Goal: Task Accomplishment & Management: Manage account settings

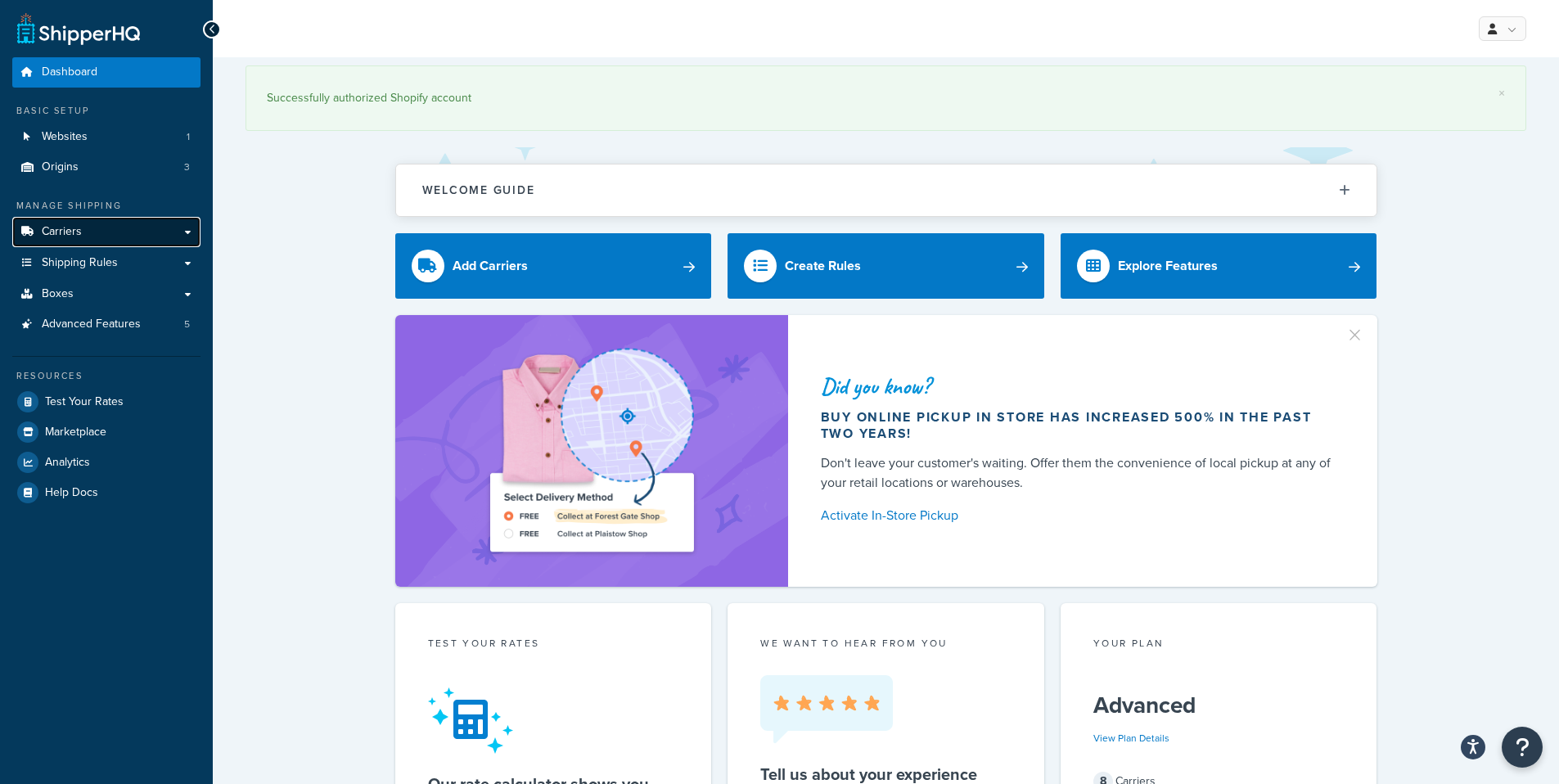
click at [79, 228] on span "Carriers" at bounding box center [62, 232] width 40 height 14
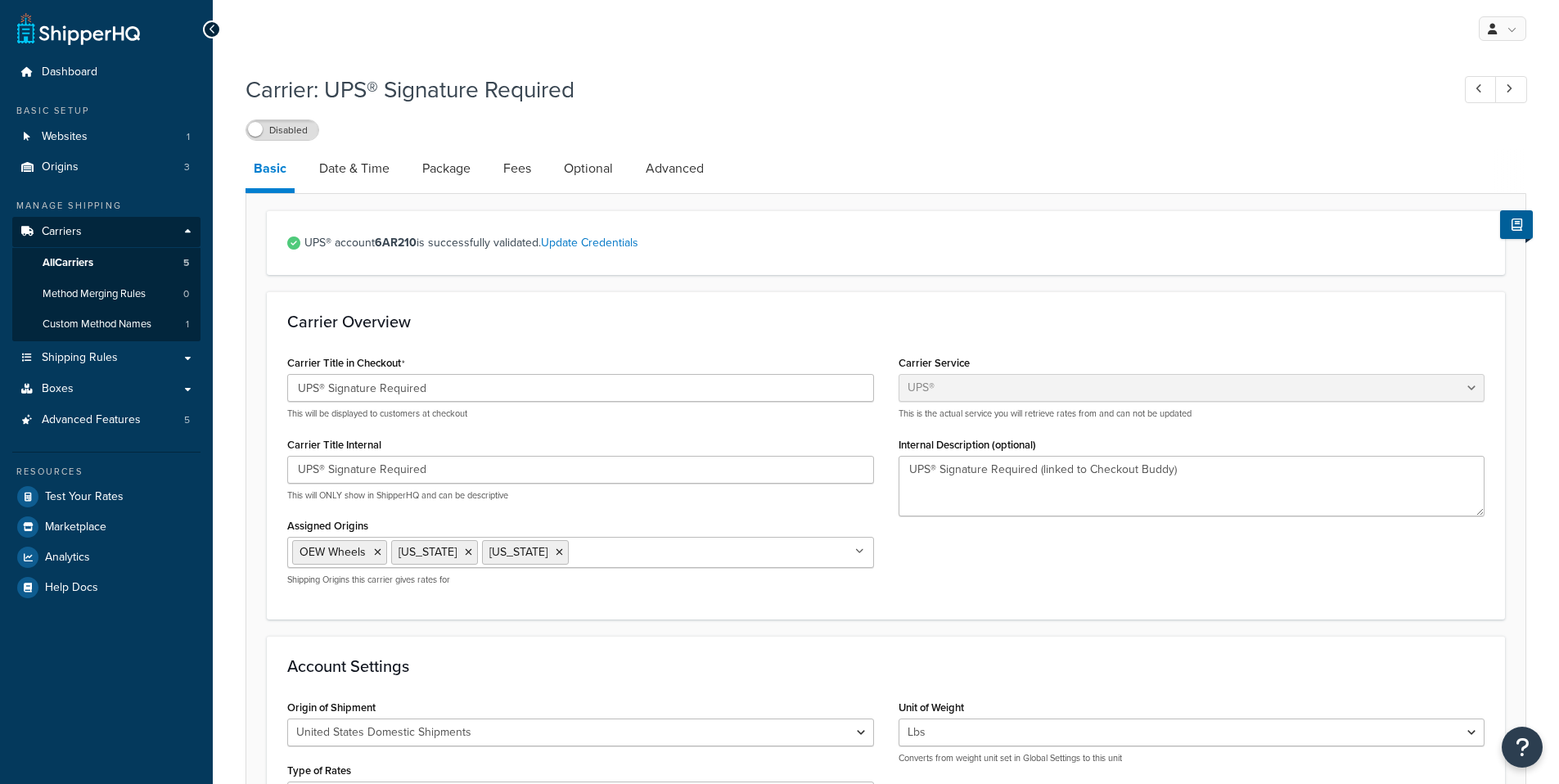
select select "ups"
click at [1022, 468] on textarea "UPS® Signature Required (linked to Checkout Buddy)" at bounding box center [1192, 485] width 587 height 60
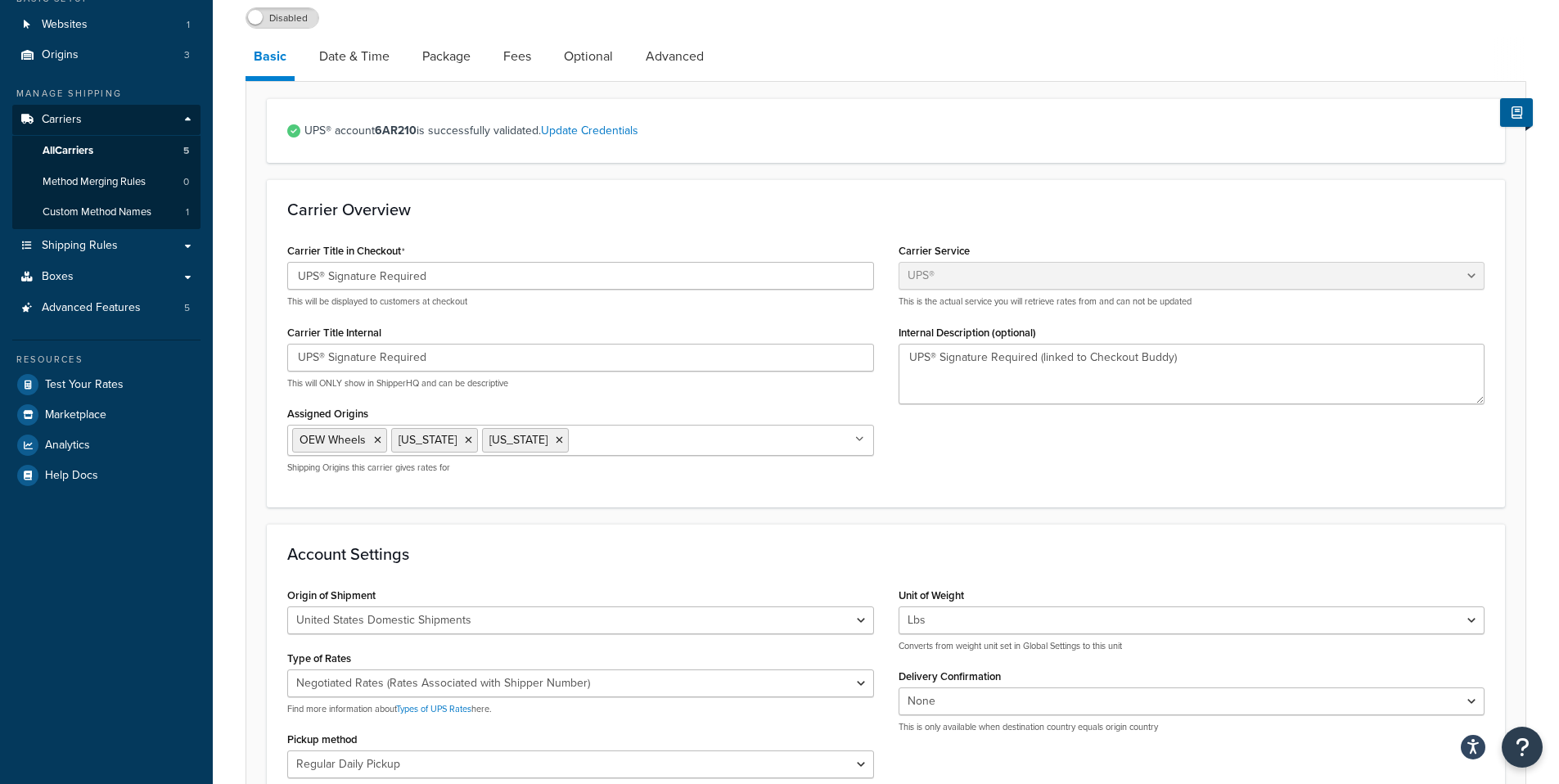
scroll to position [71, 0]
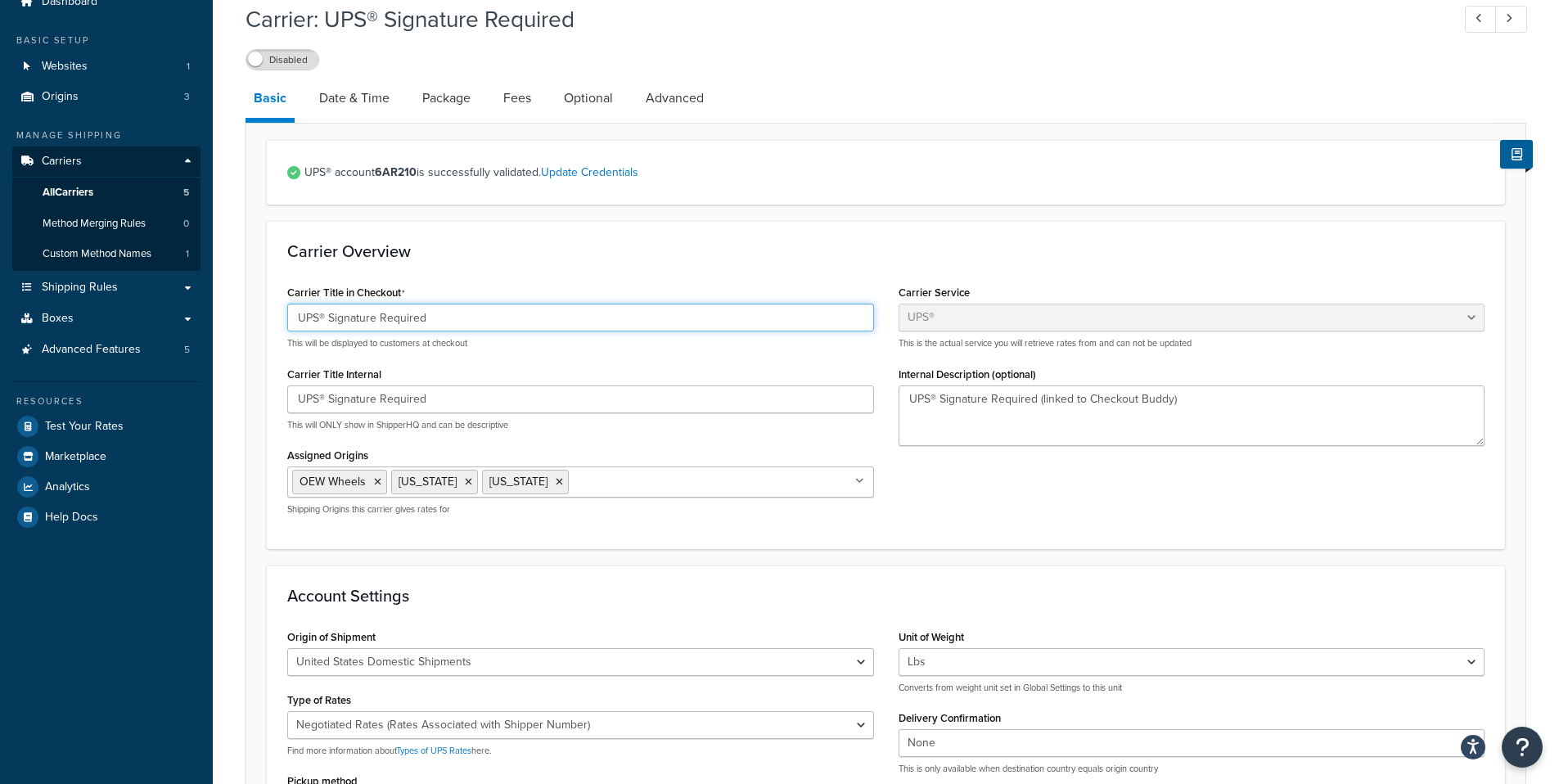
click at [453, 331] on input "UPS® Signature Required" at bounding box center [580, 317] width 587 height 28
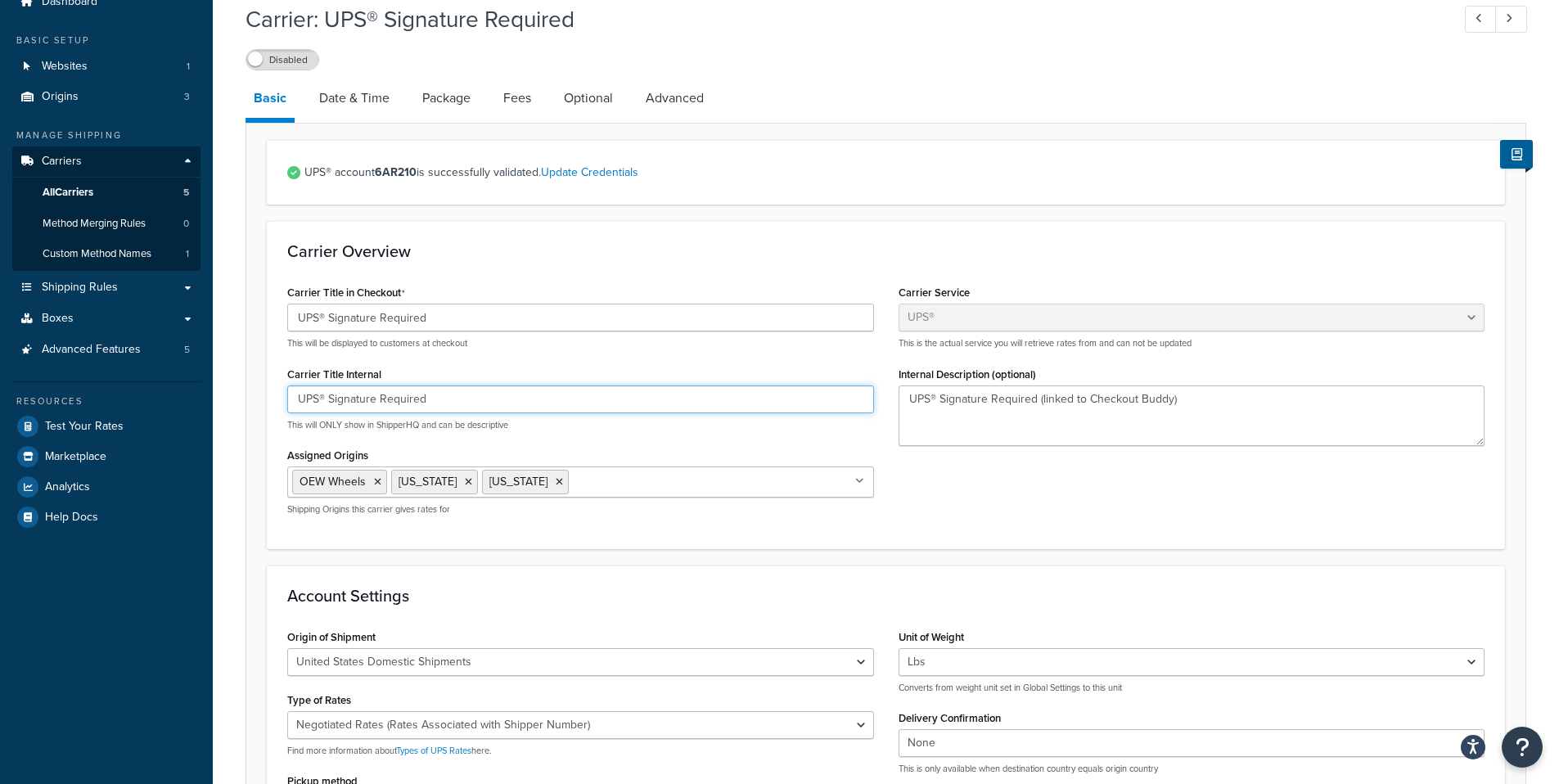
click at [475, 412] on input "UPS® Signature Required" at bounding box center [580, 399] width 587 height 28
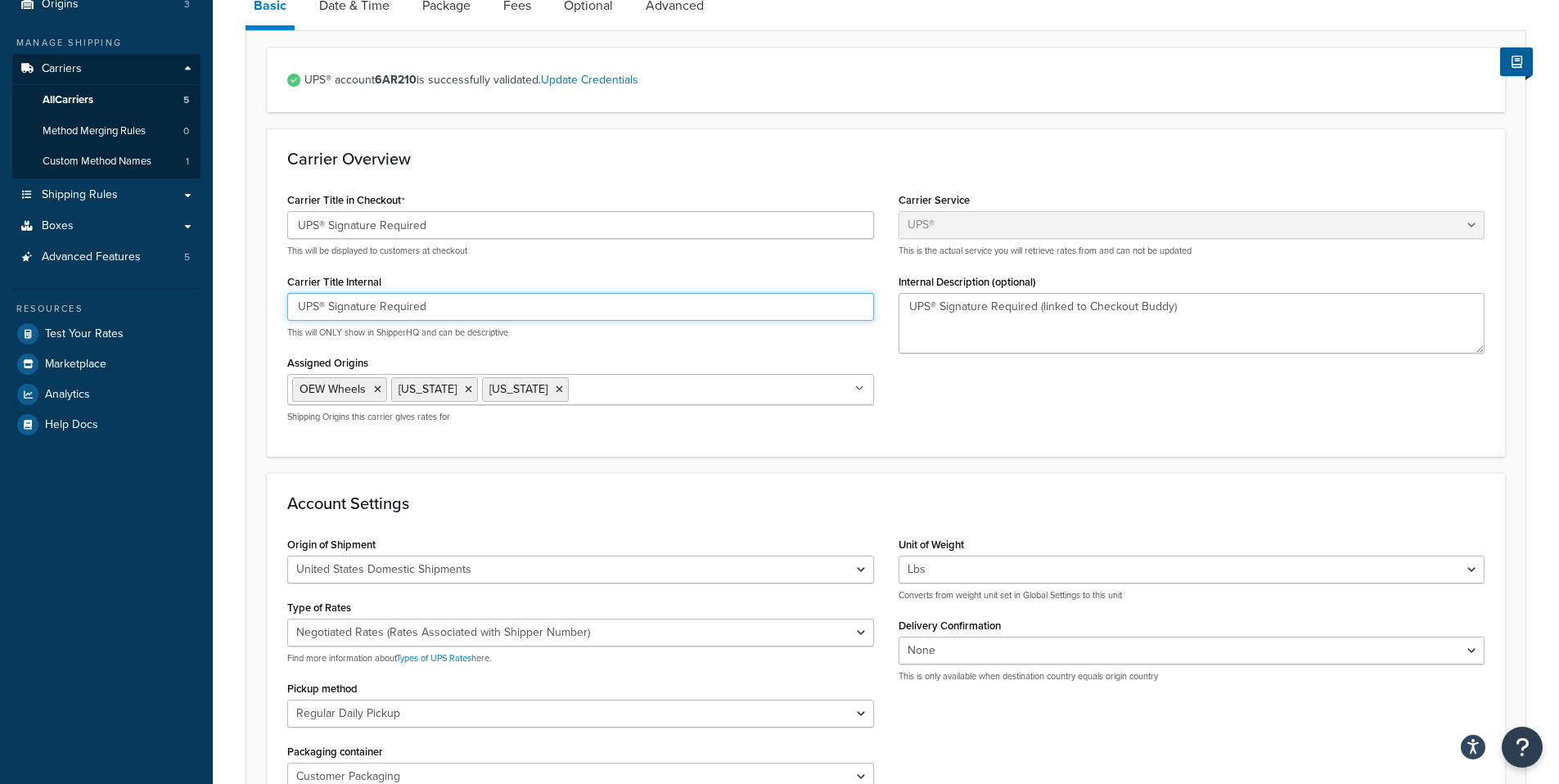
scroll to position [257, 0]
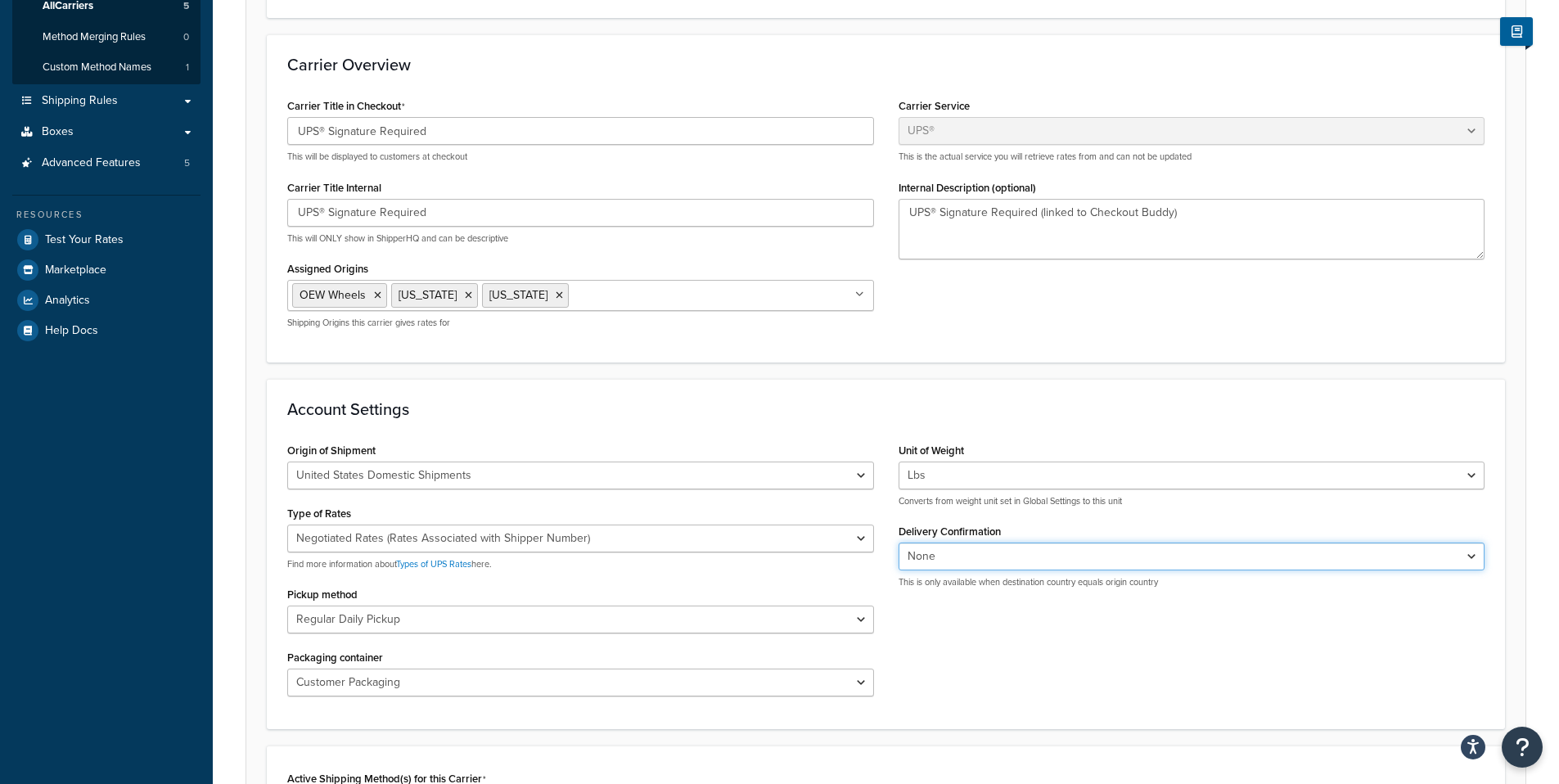
click at [963, 558] on select "None Signature Required Adult Signature Required" at bounding box center [1192, 556] width 587 height 28
select select "2"
click at [899, 542] on select "None Signature Required Adult Signature Required" at bounding box center [1192, 556] width 587 height 28
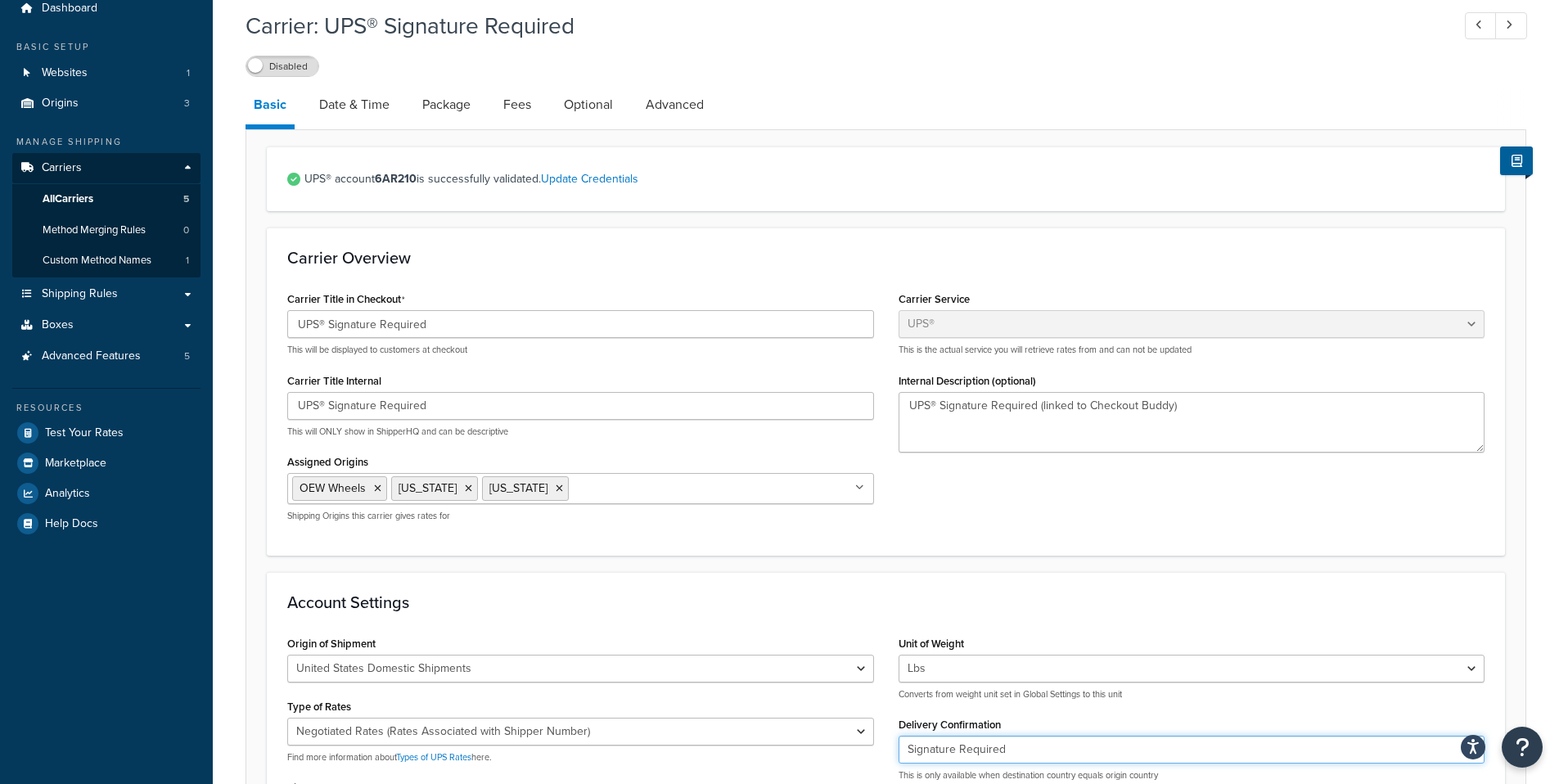
scroll to position [0, 0]
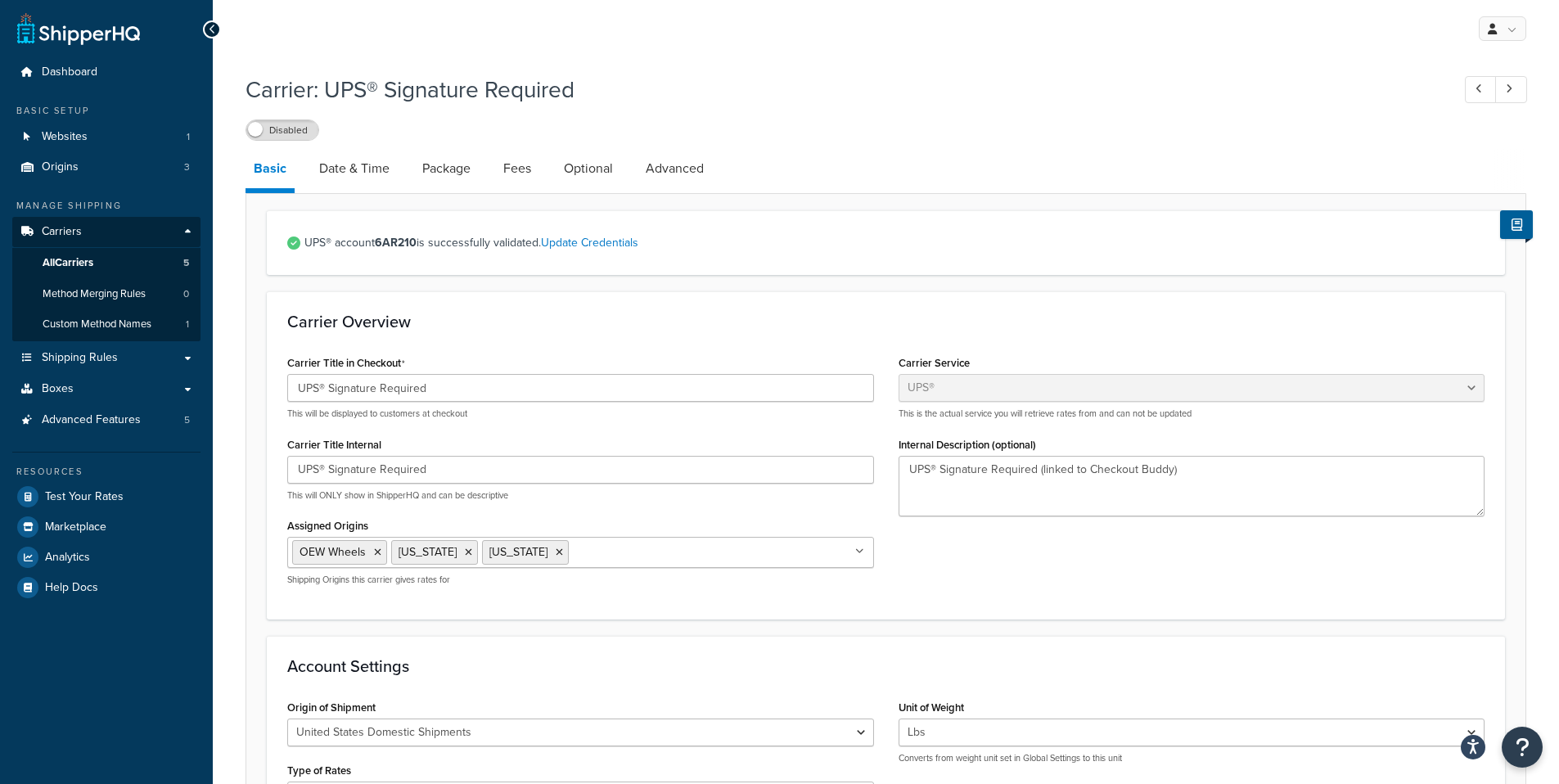
click at [1057, 92] on h1 "Carrier: UPS® Signature Required" at bounding box center [839, 89] width 1189 height 32
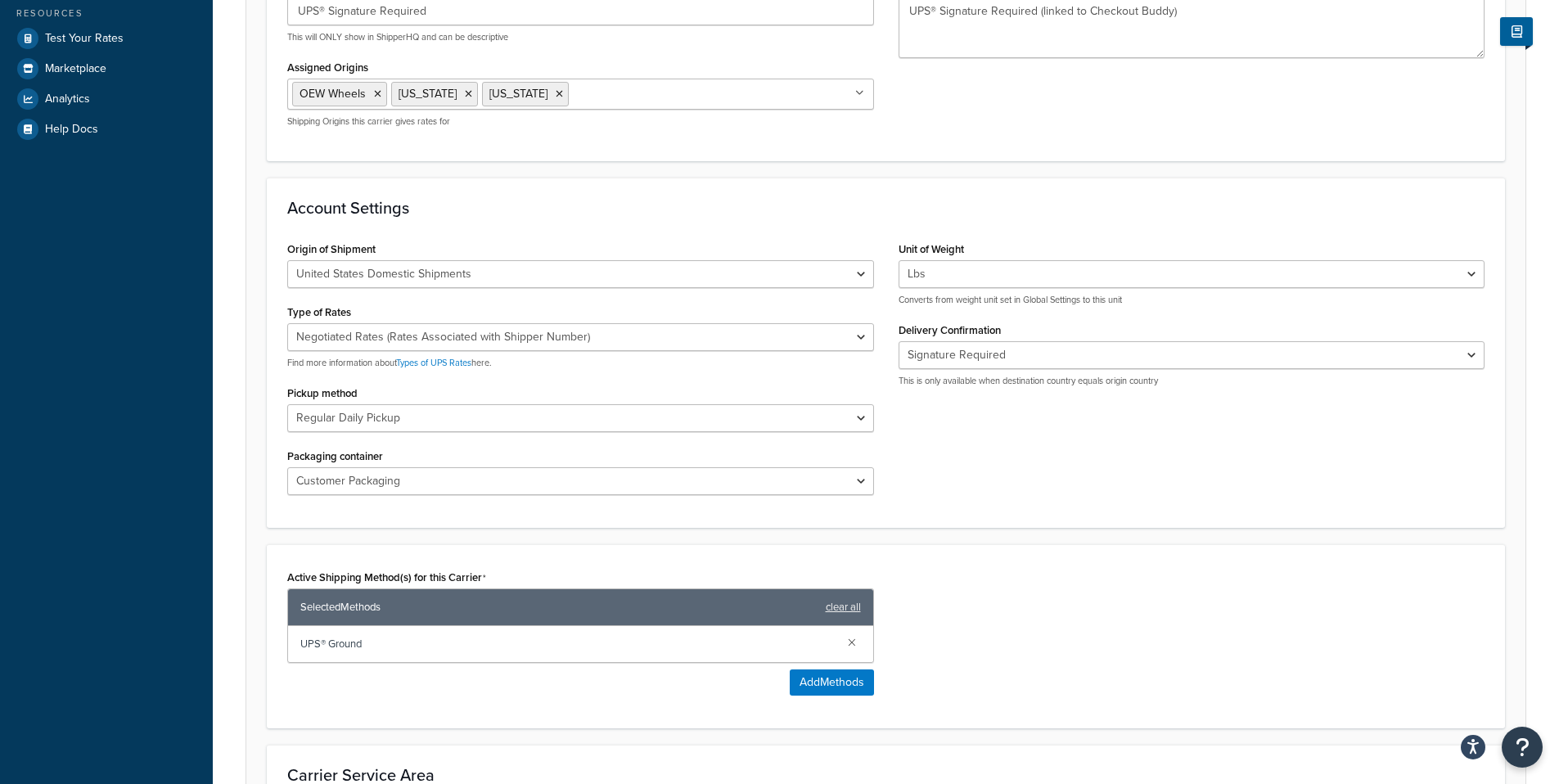
scroll to position [742, 0]
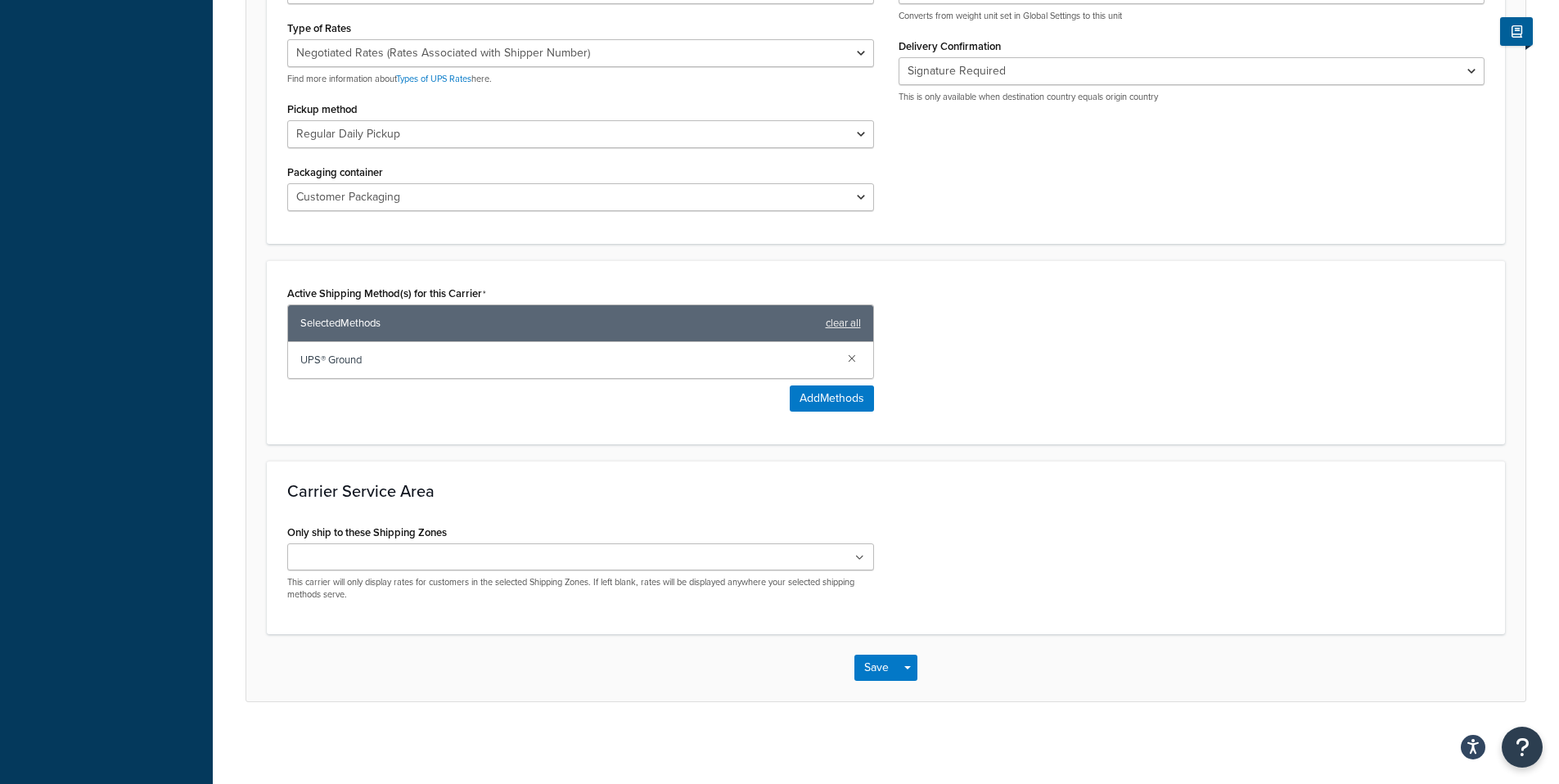
click at [1062, 319] on div "Active Shipping Method(s) for this Carrier Selected Methods clear all UPS® Grou…" at bounding box center [885, 352] width 1221 height 142
click at [872, 673] on button "Save" at bounding box center [876, 667] width 44 height 26
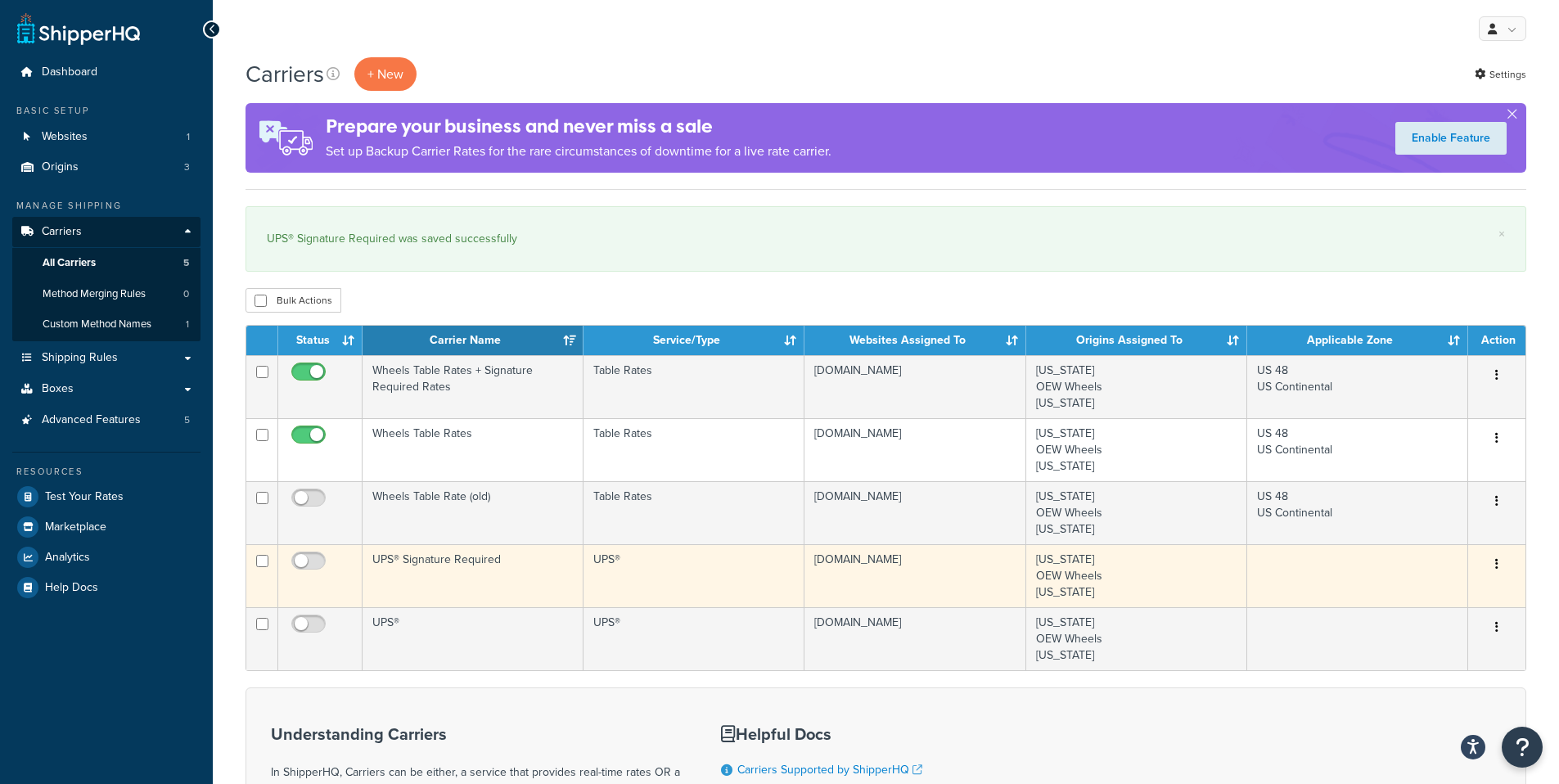
click at [531, 560] on td "UPS® Signature Required" at bounding box center [473, 576] width 221 height 63
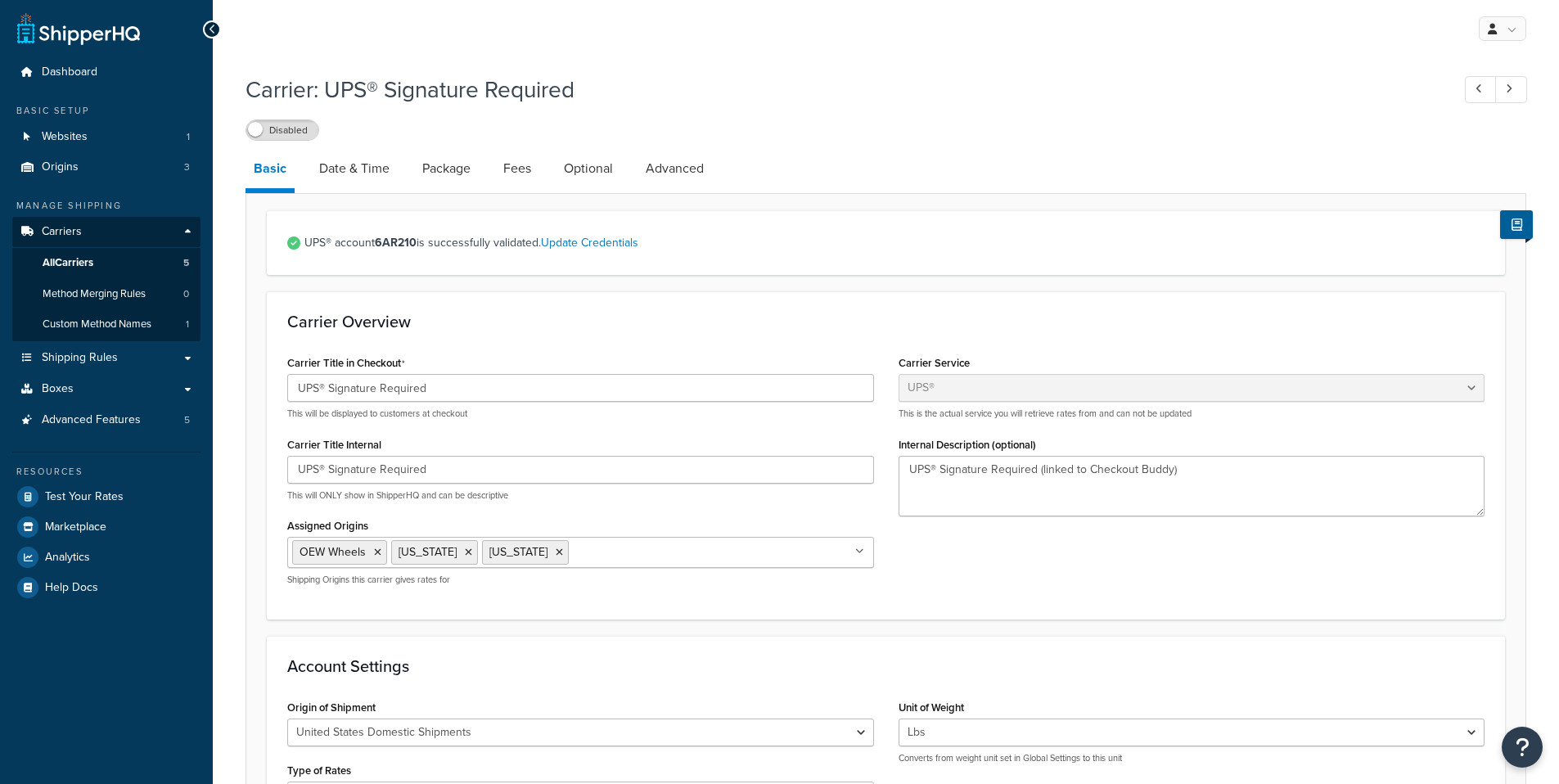
select select "ups"
select select "2"
click at [209, 31] on icon at bounding box center [212, 29] width 7 height 11
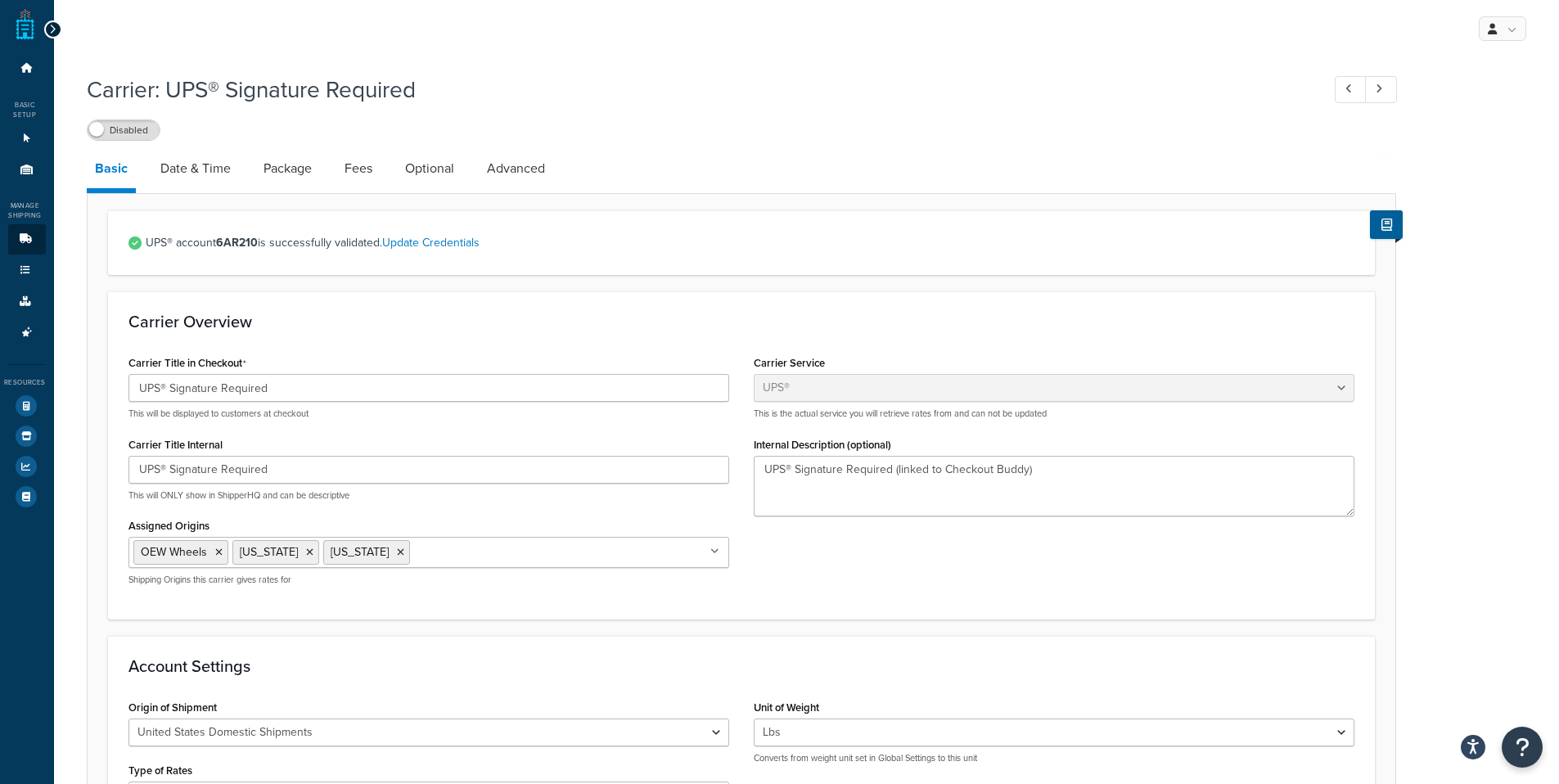
click at [51, 34] on icon at bounding box center [52, 29] width 7 height 11
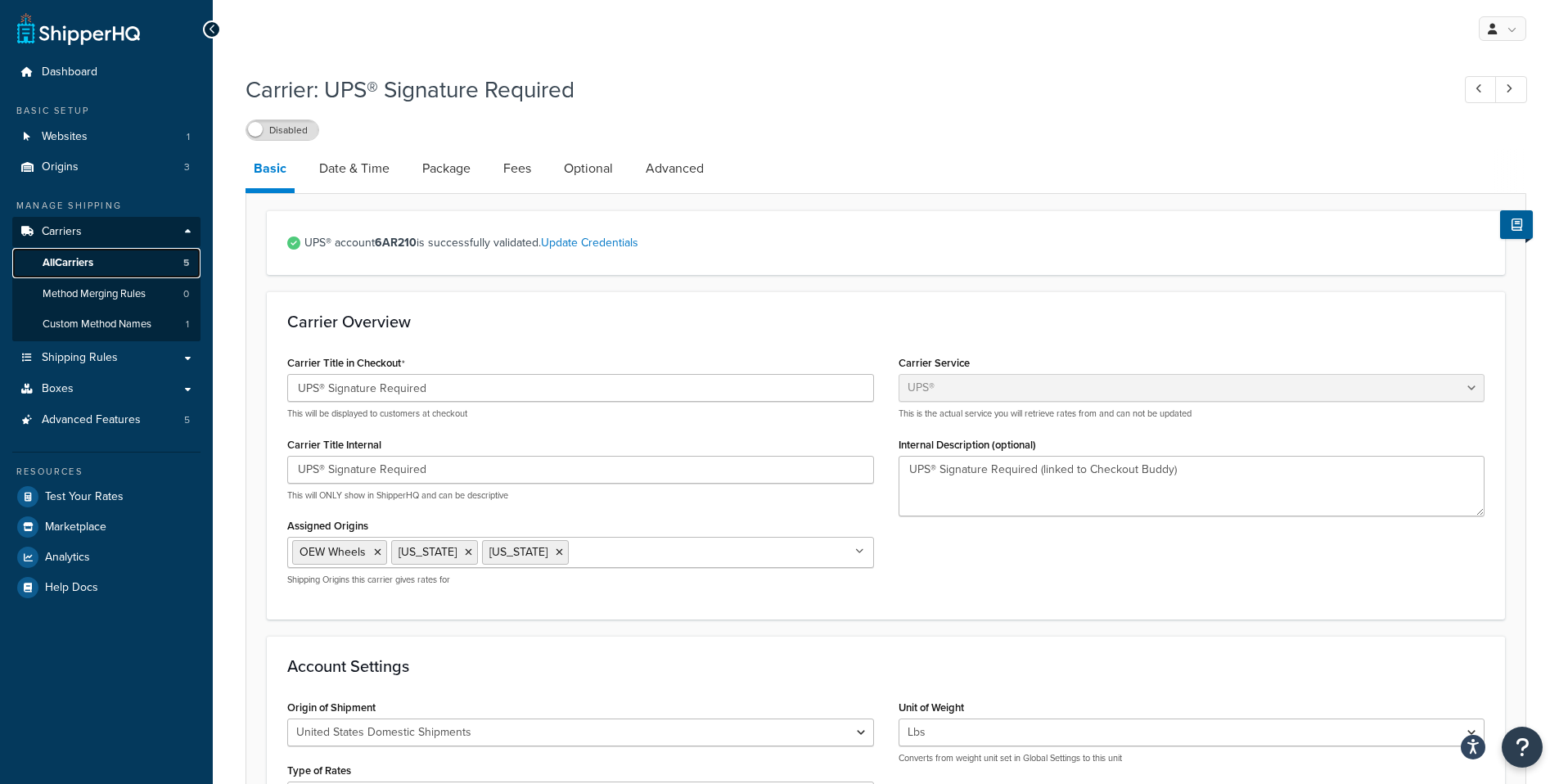
click at [124, 259] on link "All Carriers 5" at bounding box center [106, 262] width 188 height 31
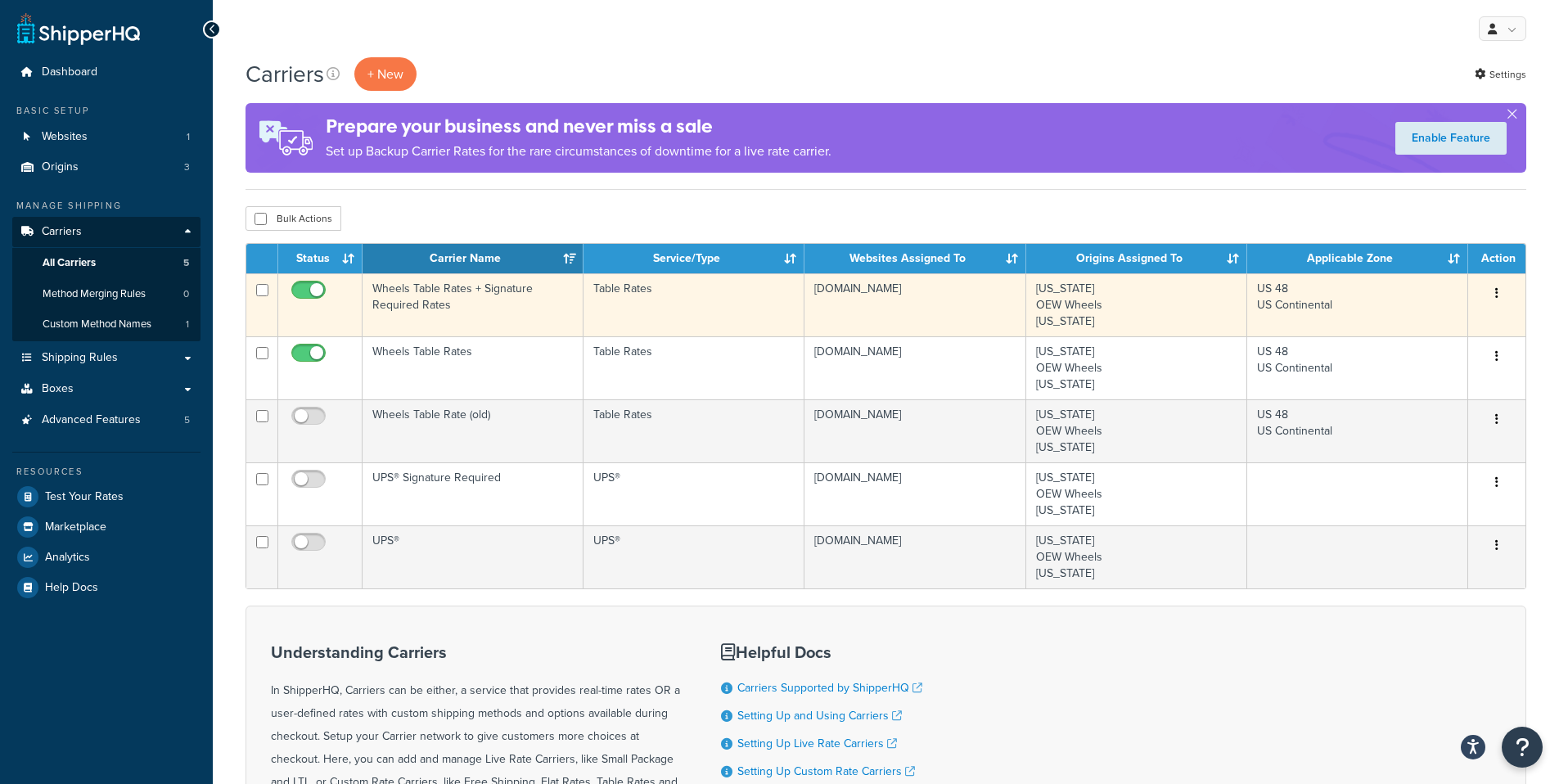
click at [540, 307] on td "Wheels Table Rates + Signature Required Rates" at bounding box center [473, 304] width 221 height 63
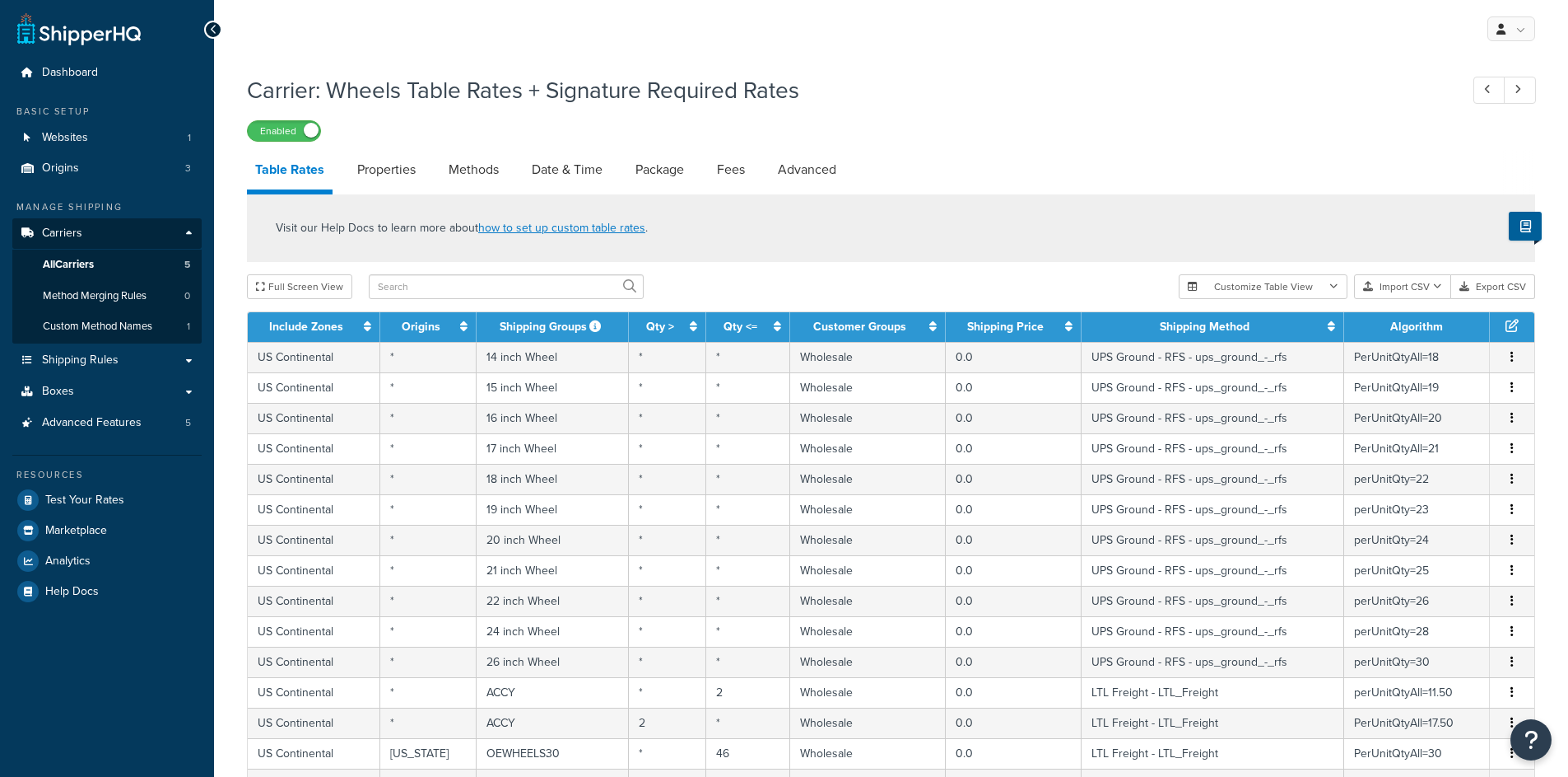
select select "25"
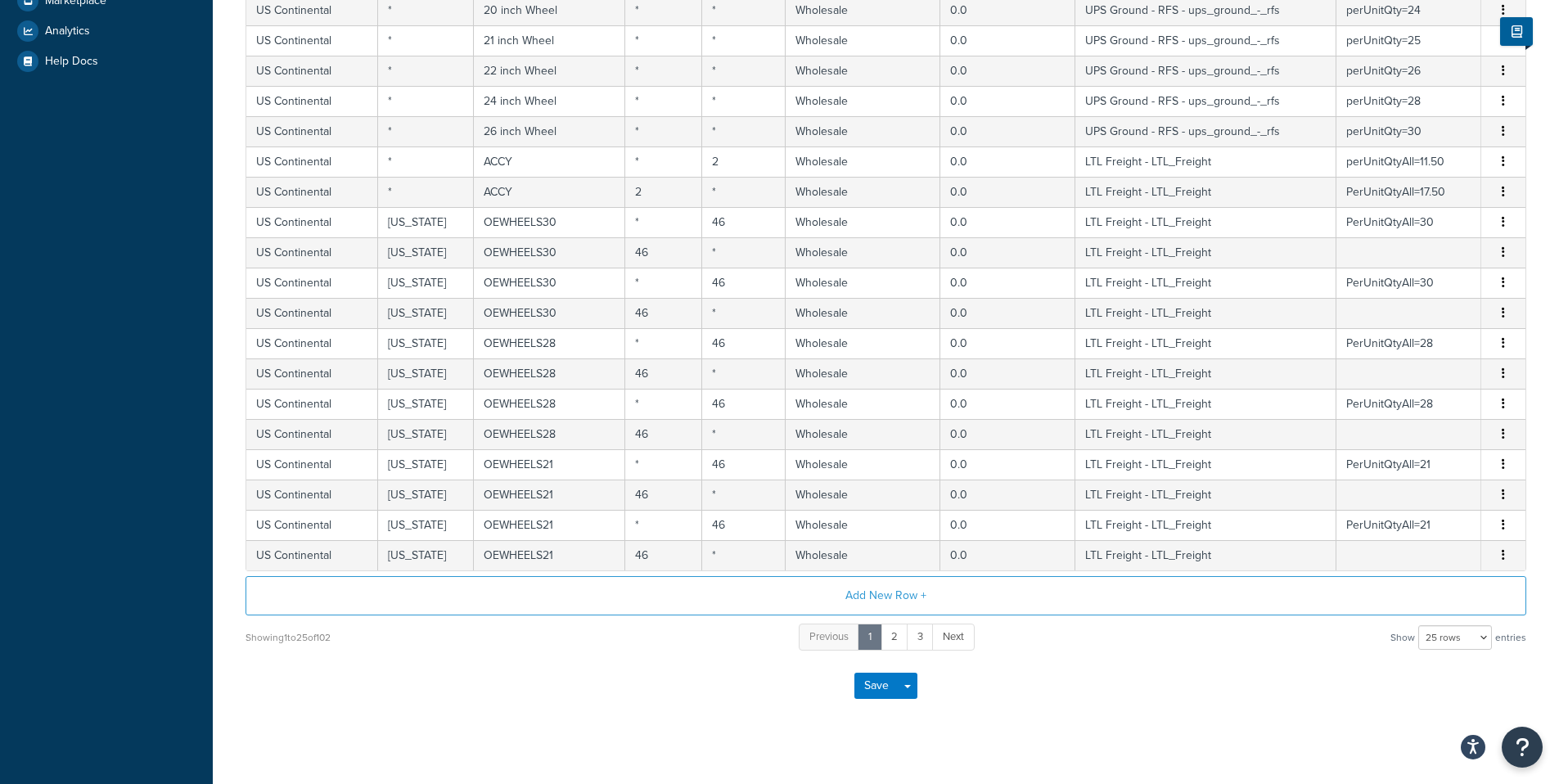
scroll to position [58, 0]
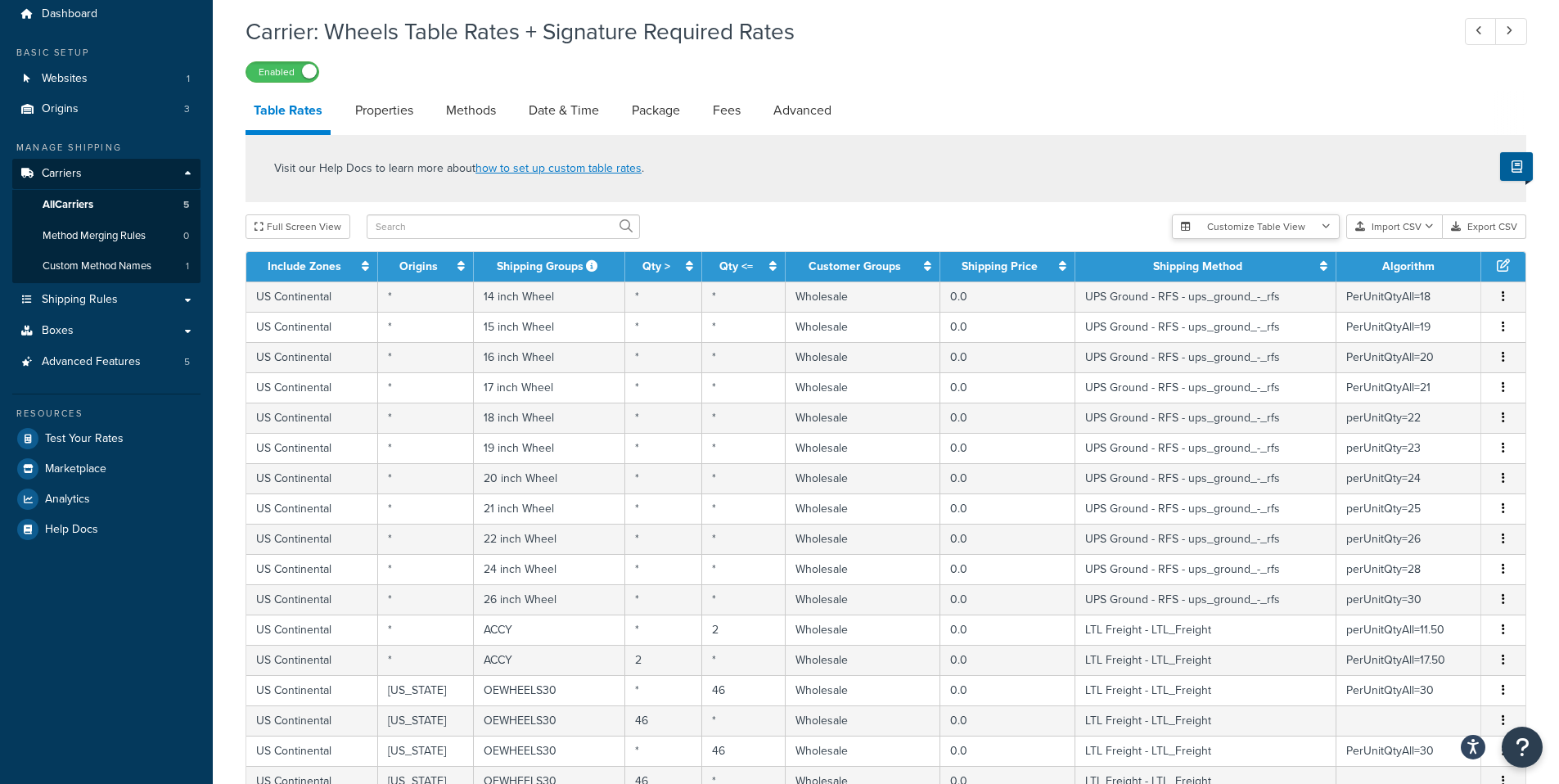
click at [1253, 225] on button "Customize Table View" at bounding box center [1255, 227] width 168 height 24
click at [405, 100] on link "Properties" at bounding box center [384, 110] width 74 height 39
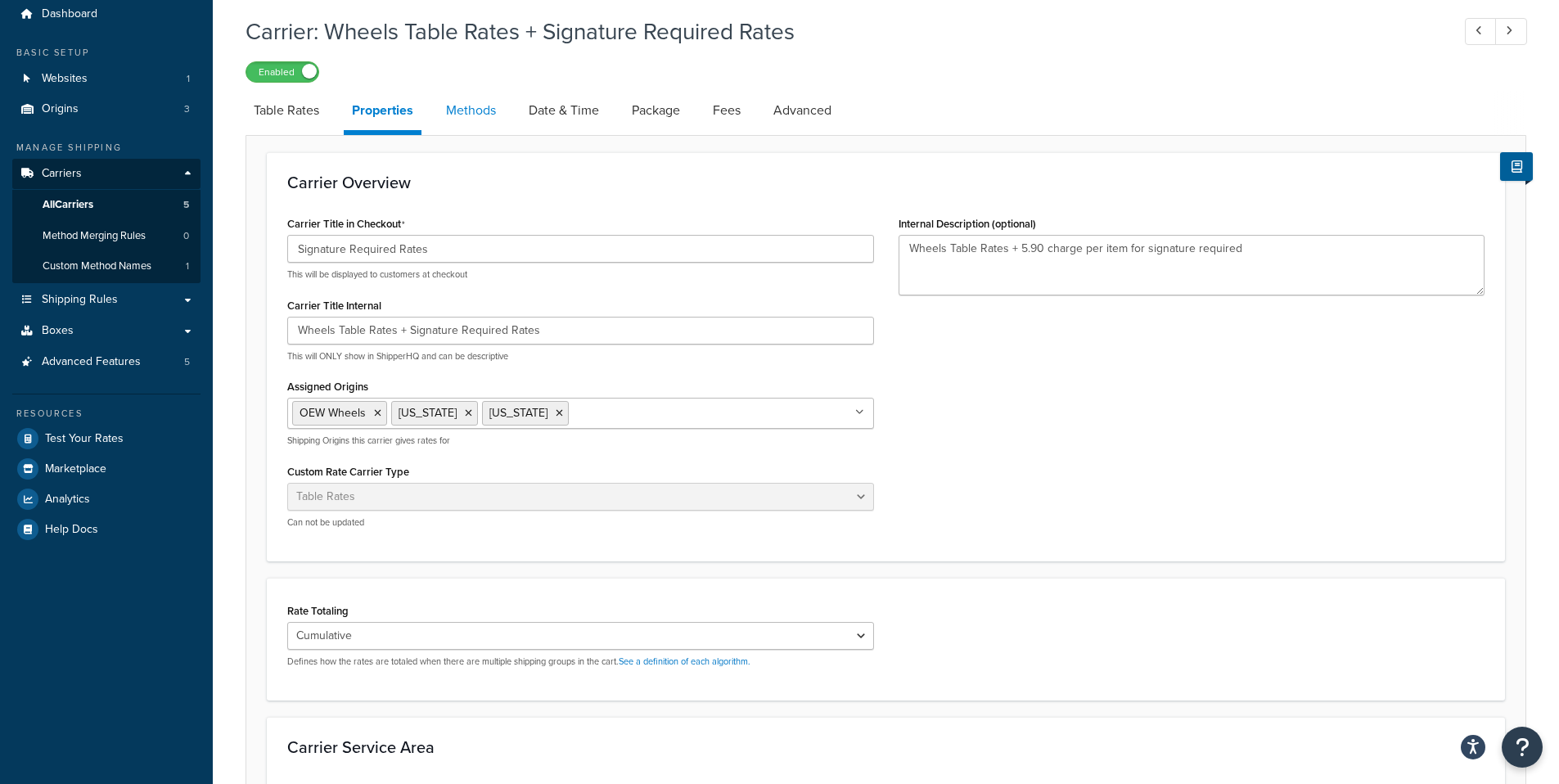
click at [463, 117] on link "Methods" at bounding box center [471, 110] width 66 height 39
select select "25"
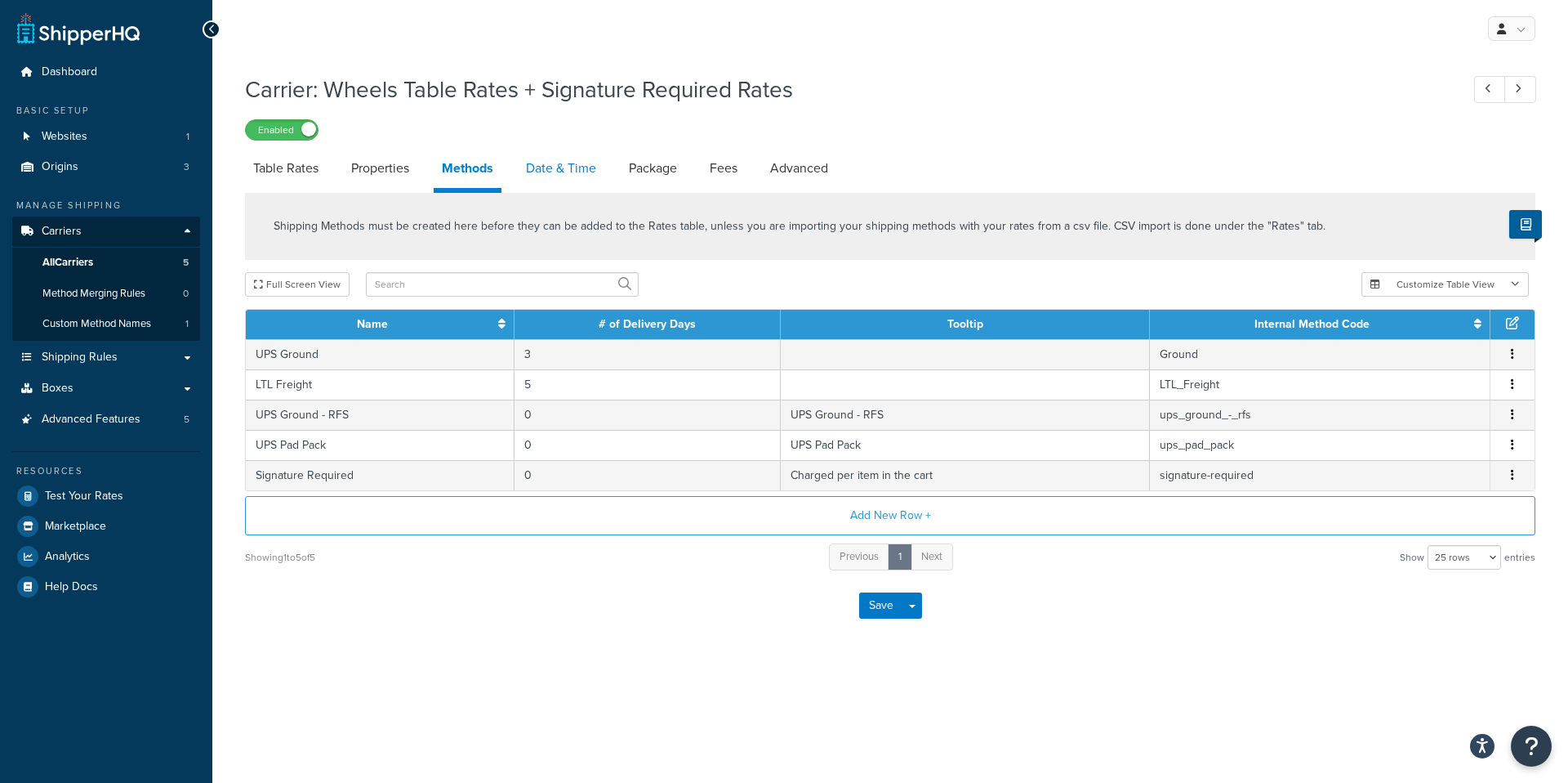
click at [551, 178] on link "Date & Time" at bounding box center [561, 168] width 86 height 39
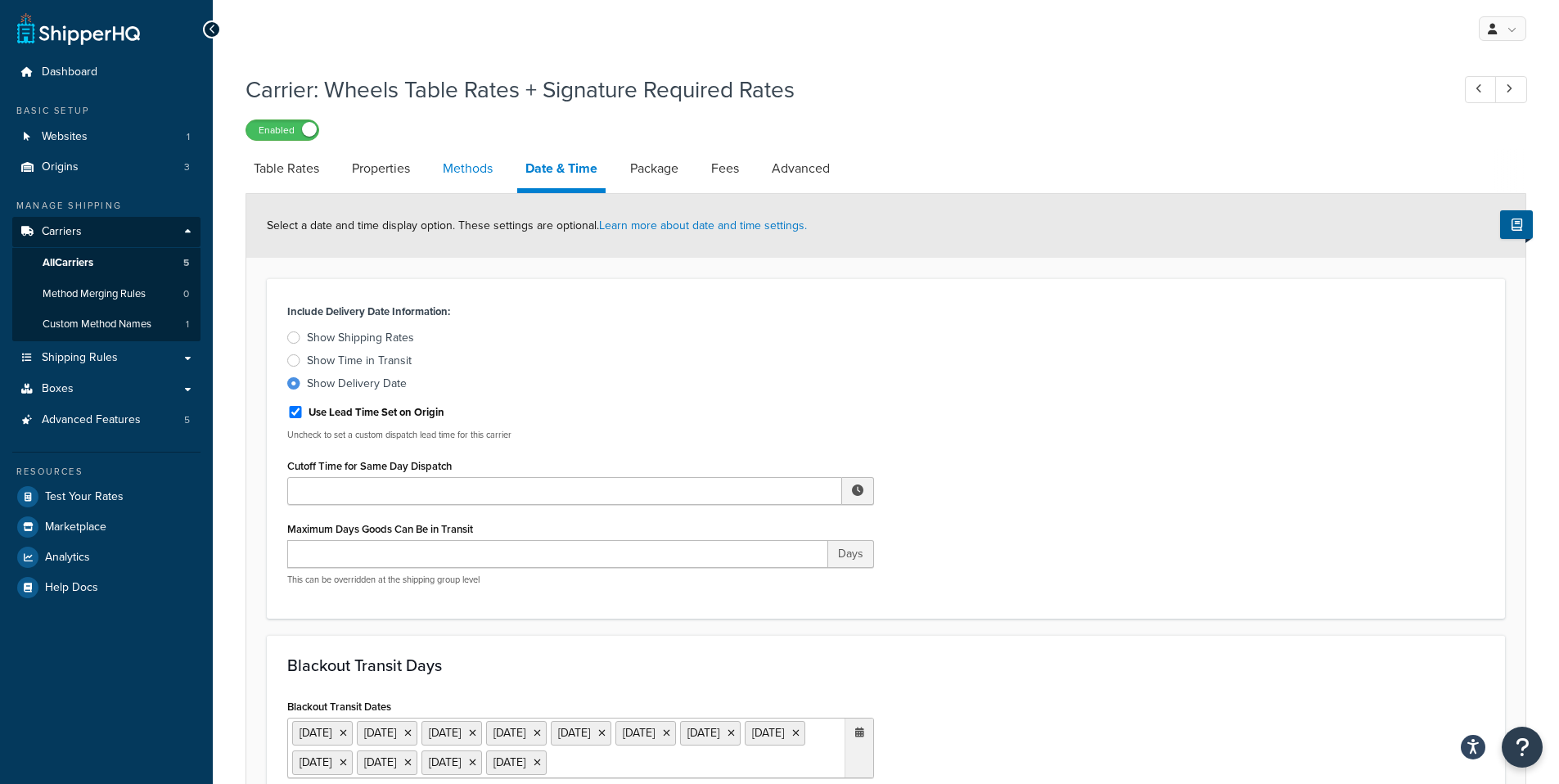
click at [489, 169] on link "Methods" at bounding box center [468, 168] width 66 height 39
select select "25"
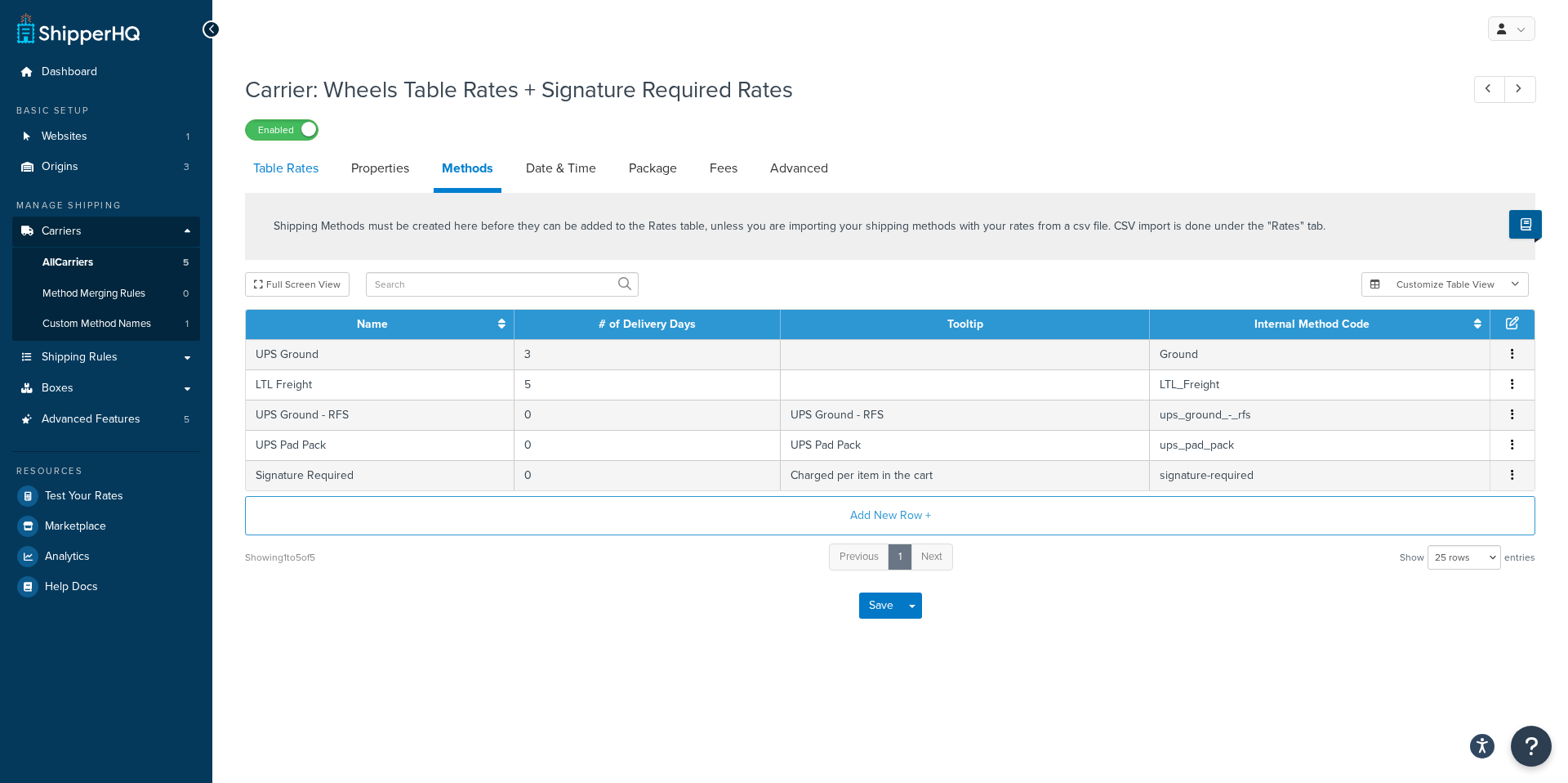
click at [299, 165] on link "Table Rates" at bounding box center [286, 168] width 82 height 39
select select "25"
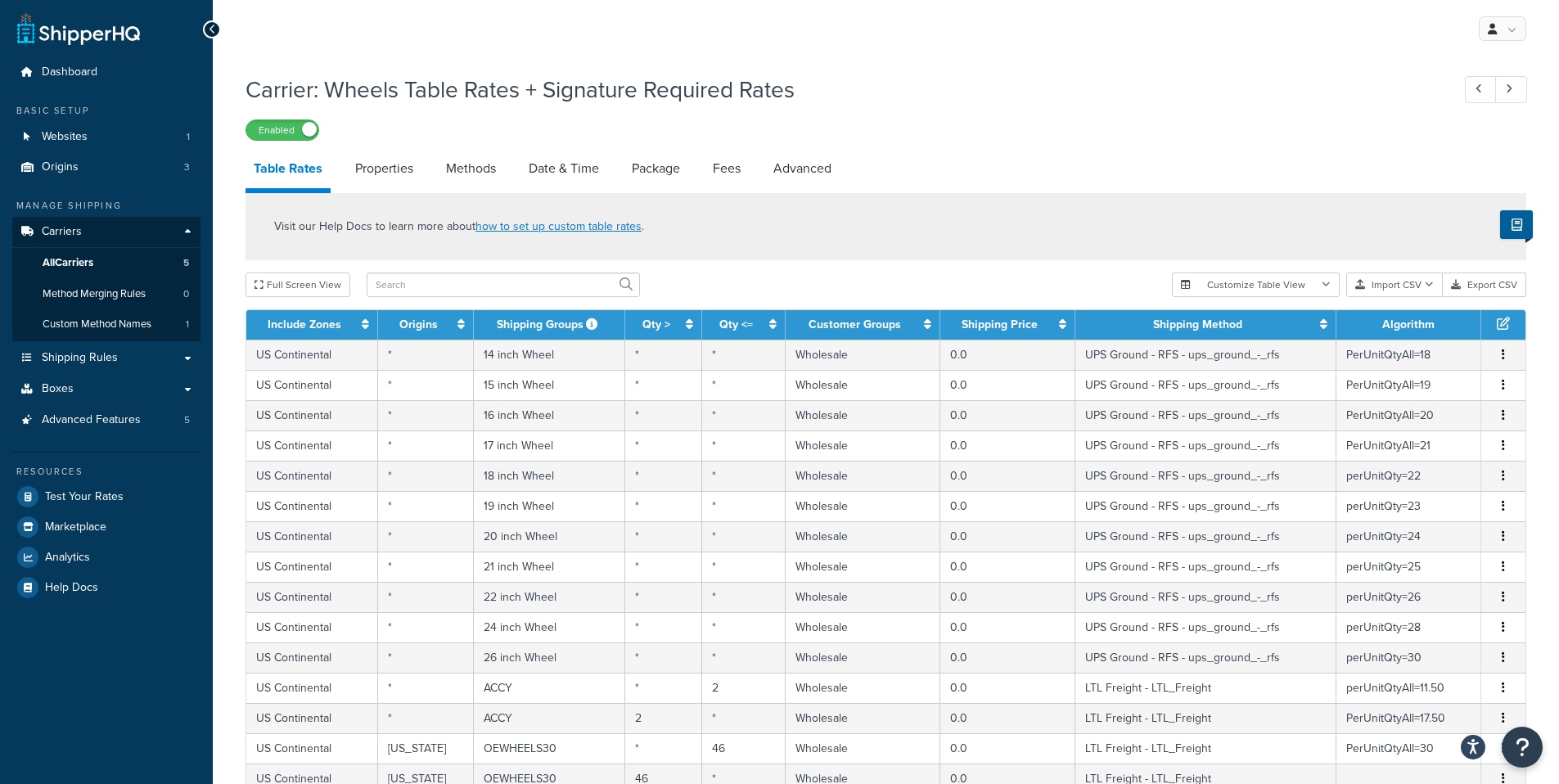
click at [657, 313] on th "Qty >" at bounding box center [663, 325] width 76 height 30
click at [65, 263] on span "All Carriers" at bounding box center [68, 263] width 51 height 14
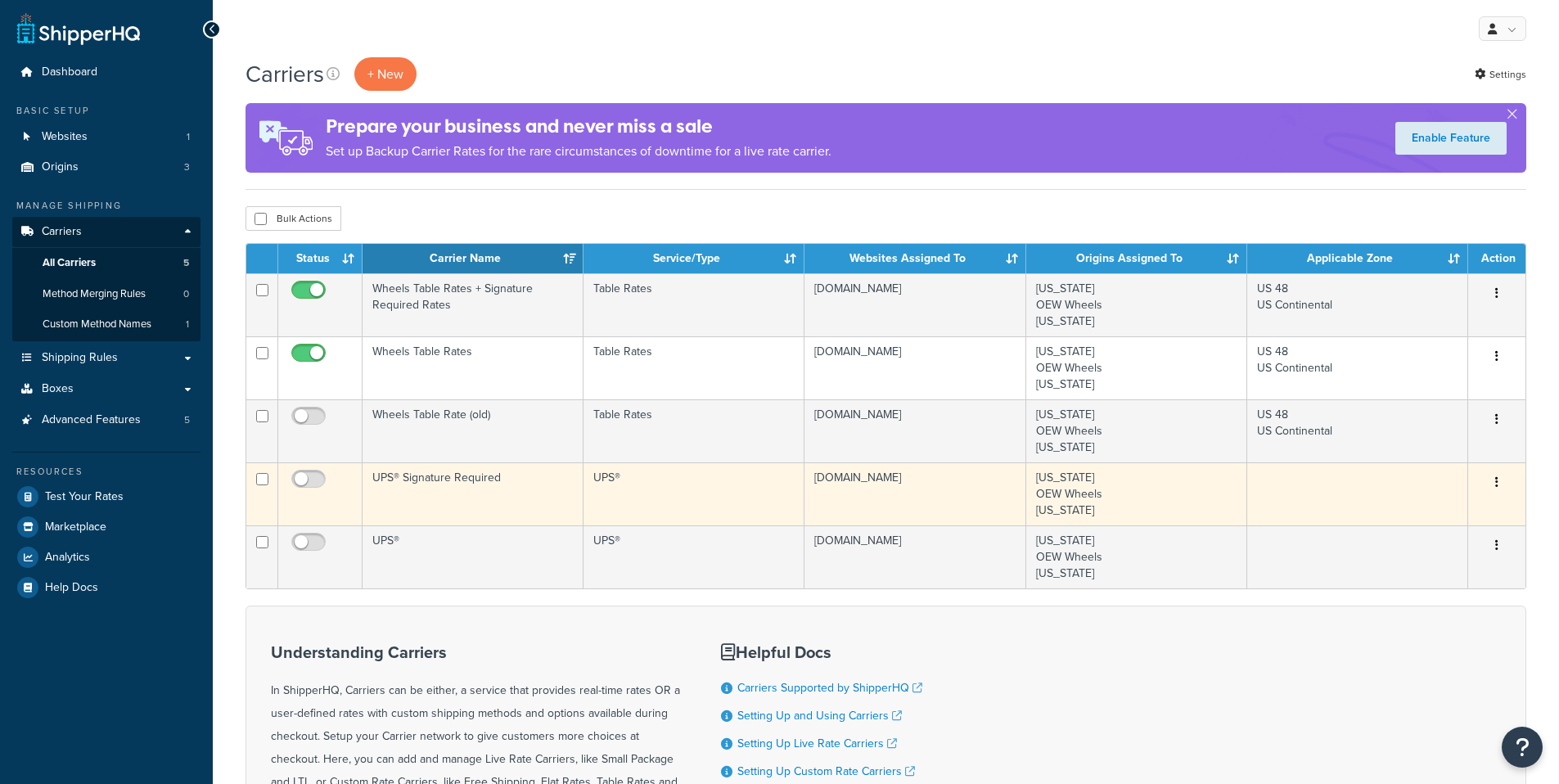
click at [460, 502] on td "UPS® Signature Required" at bounding box center [473, 494] width 221 height 63
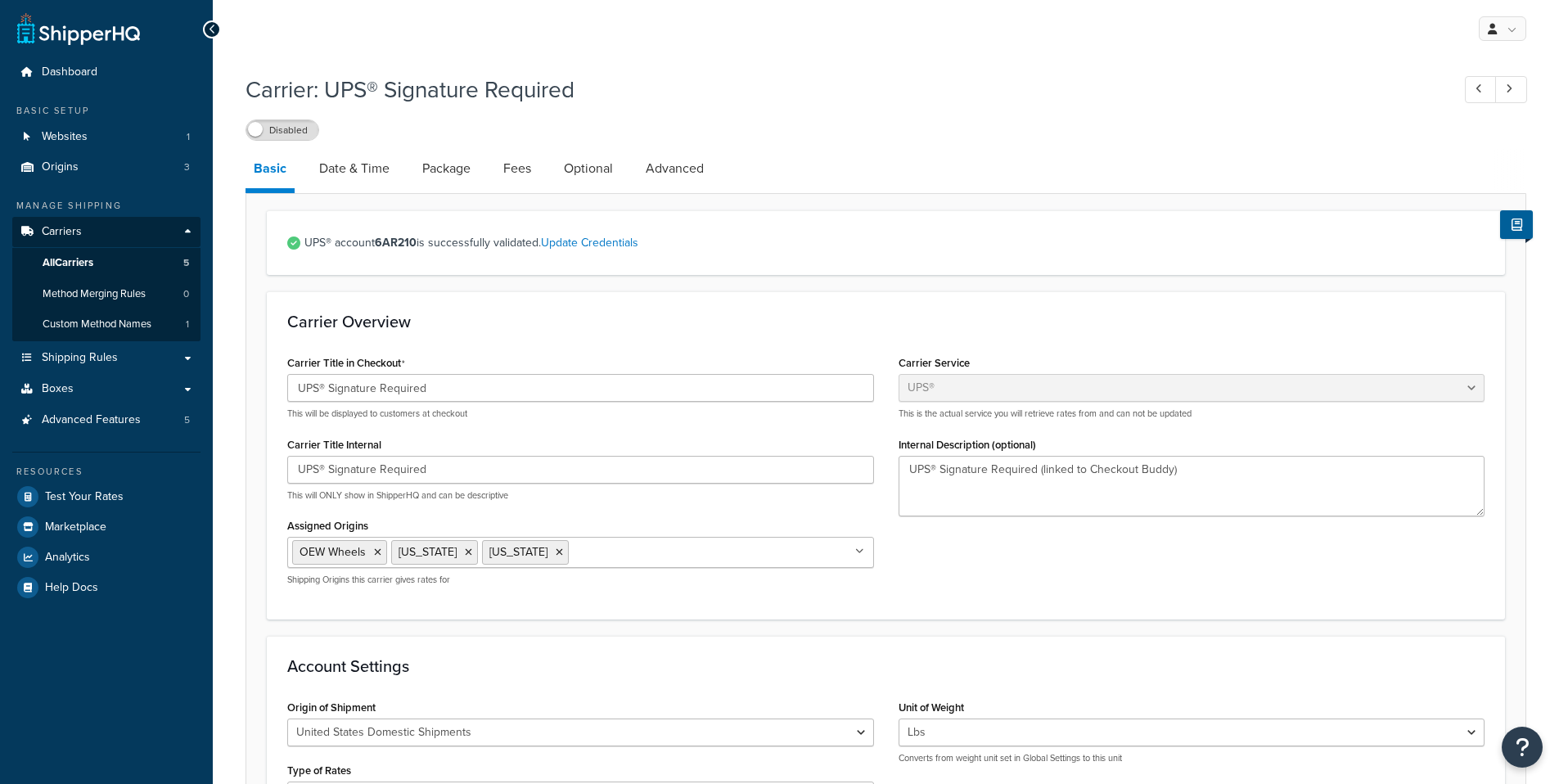
select select "ups"
select select "2"
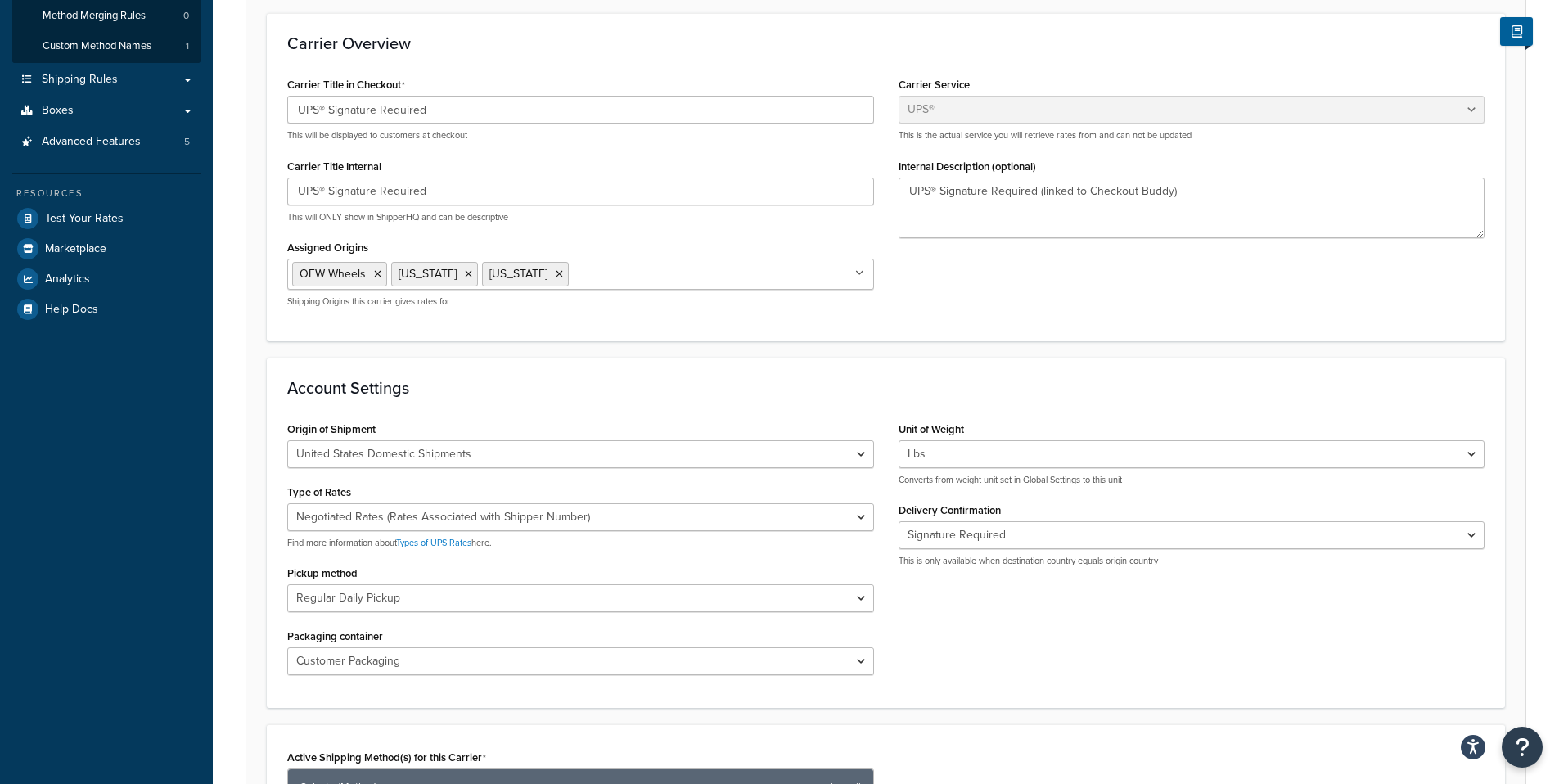
scroll to position [734, 0]
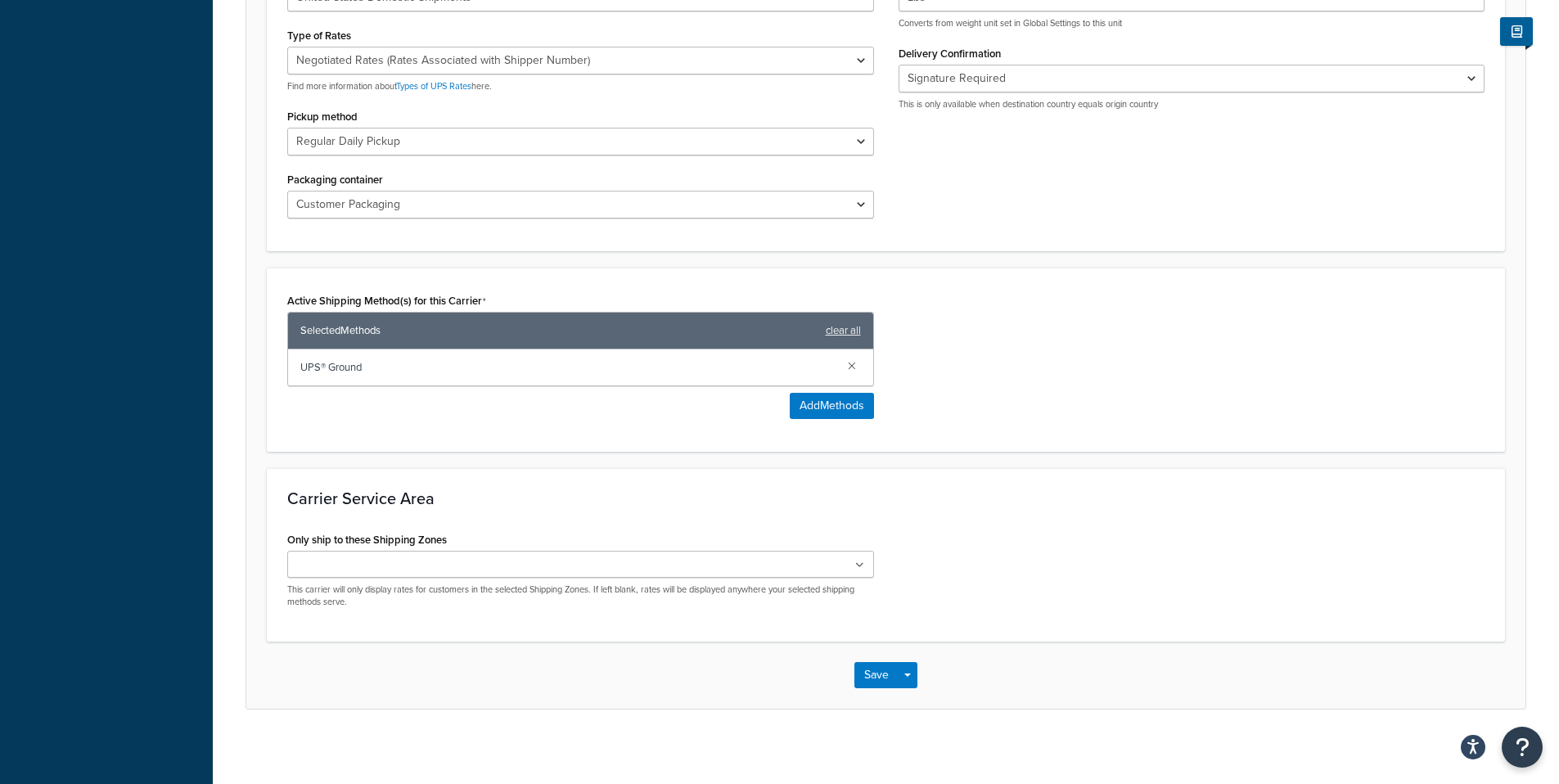
click at [497, 568] on ul at bounding box center [580, 563] width 587 height 27
click at [526, 518] on div "Carrier Service Area Only ship to these Shipping Zones US 48 US APO US US Conti…" at bounding box center [885, 555] width 1238 height 174
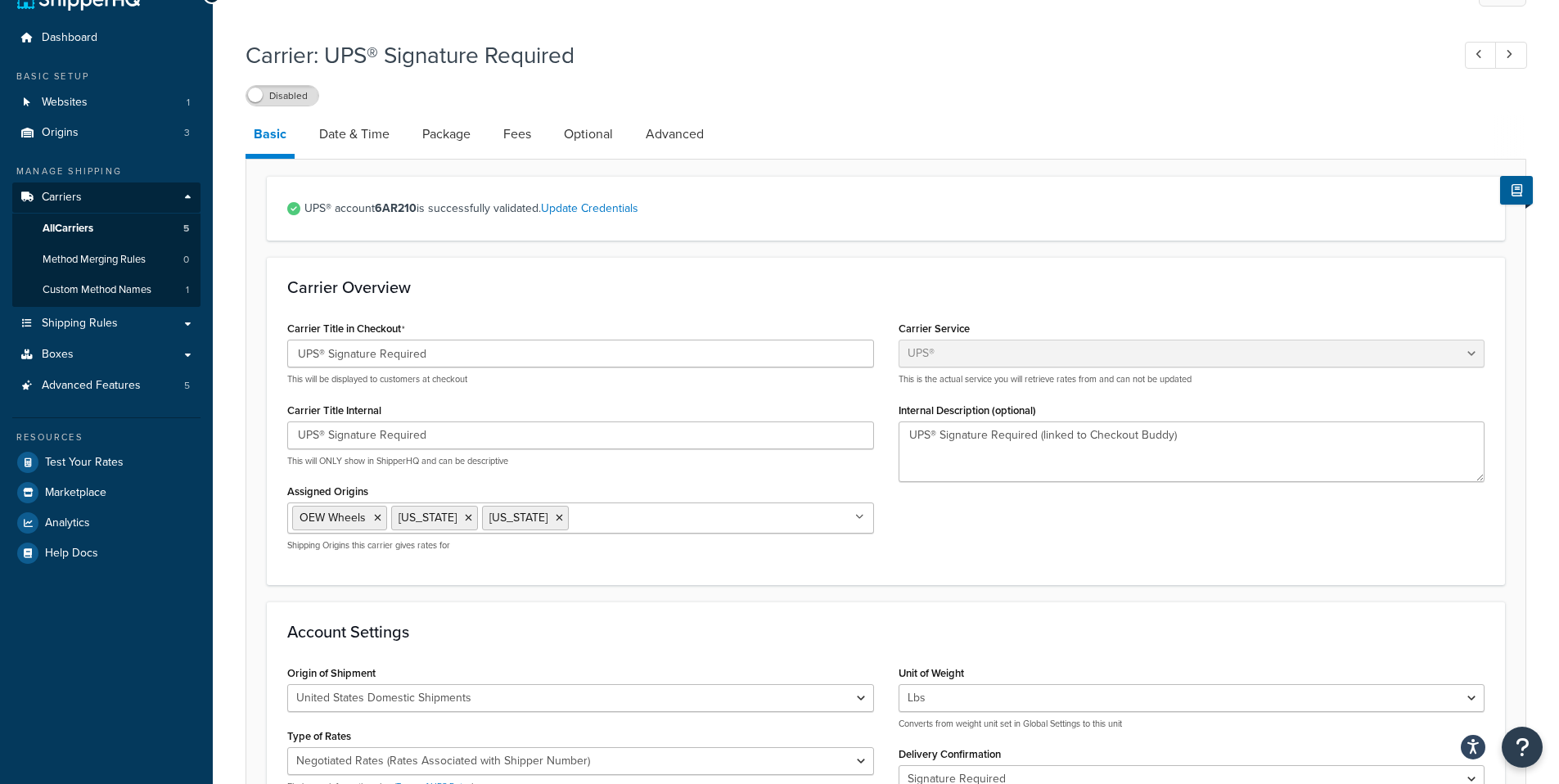
scroll to position [0, 0]
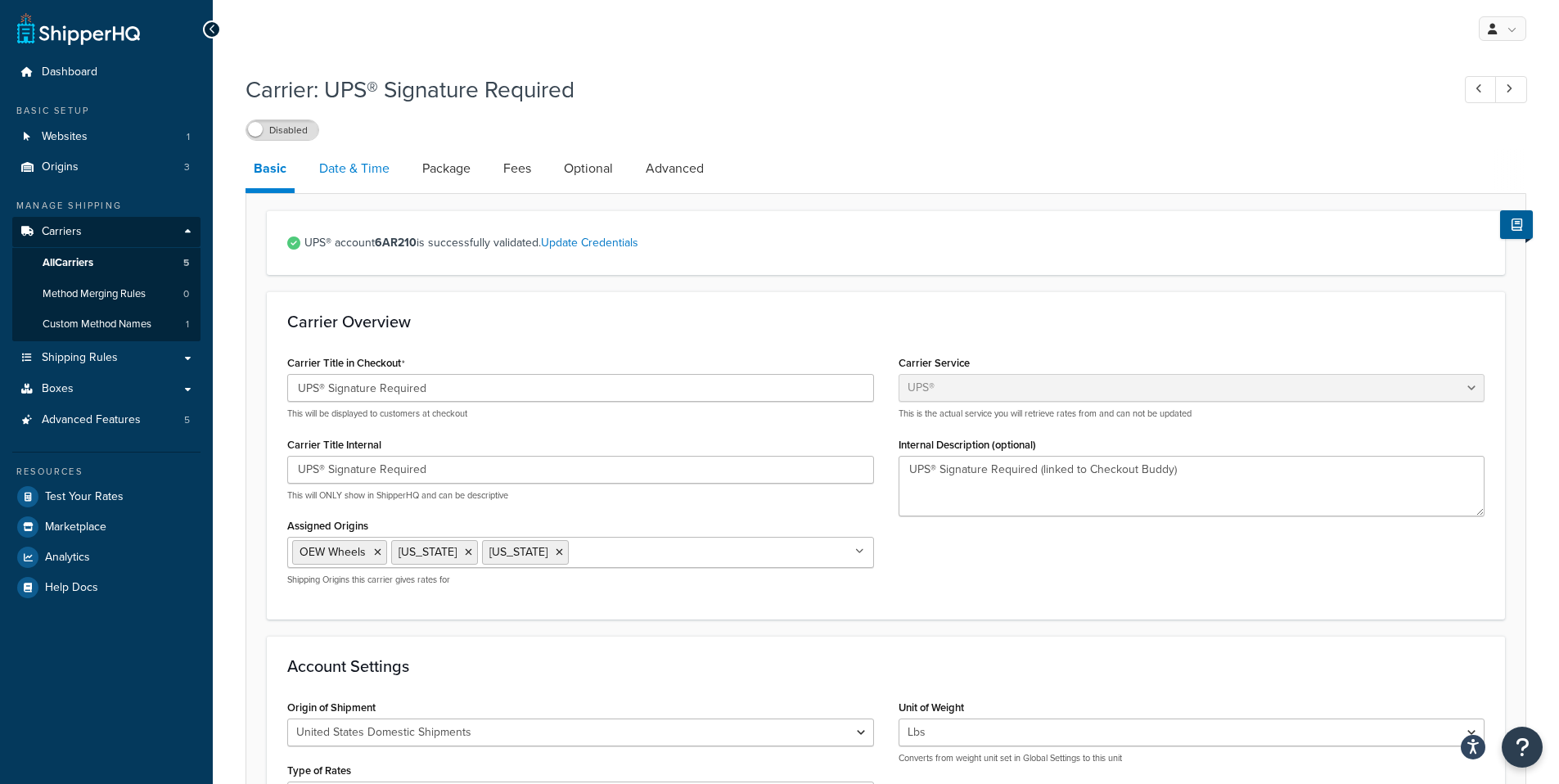
click at [366, 164] on link "Date & Time" at bounding box center [353, 168] width 86 height 39
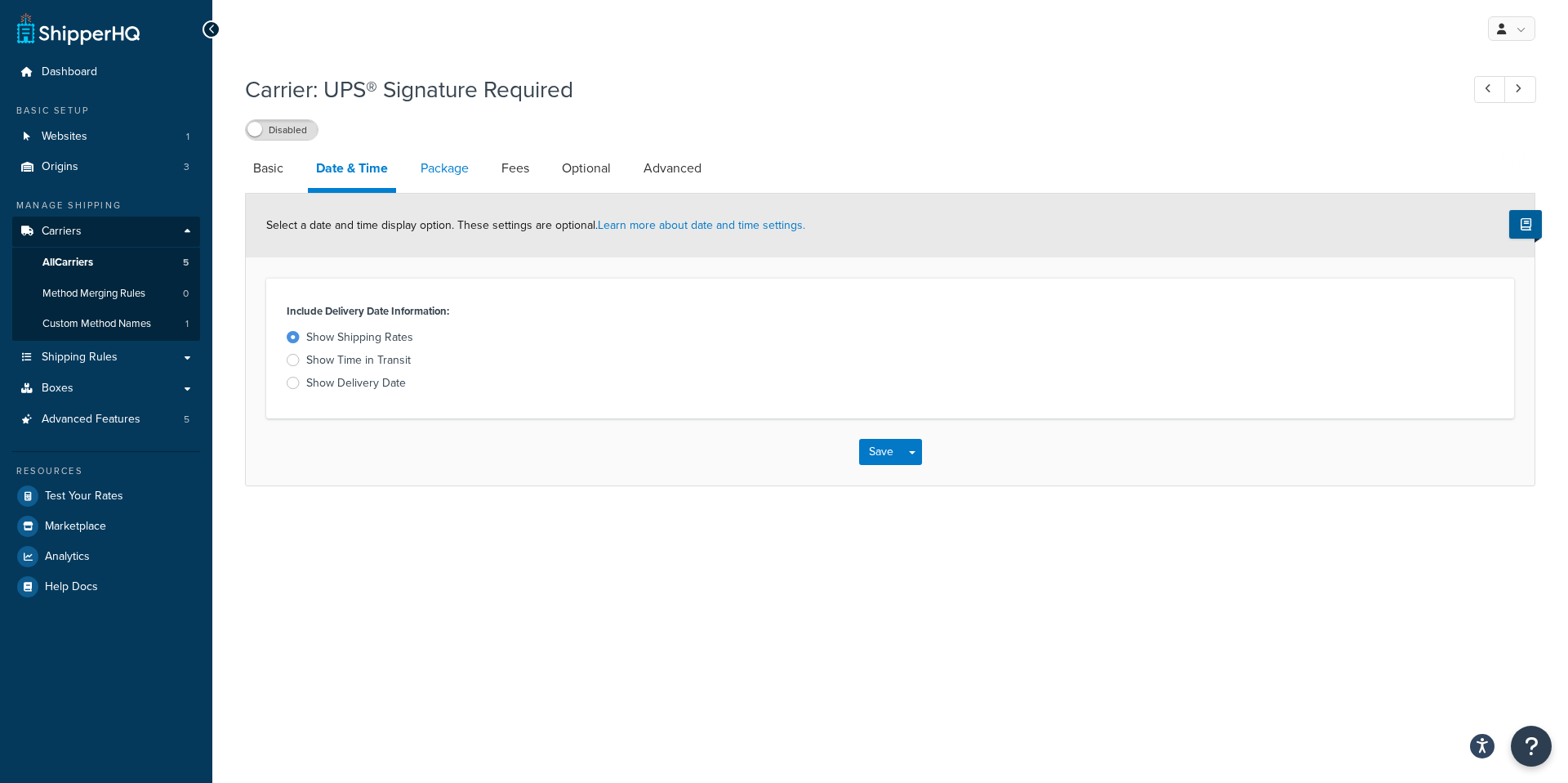
click at [437, 170] on link "Package" at bounding box center [445, 168] width 64 height 39
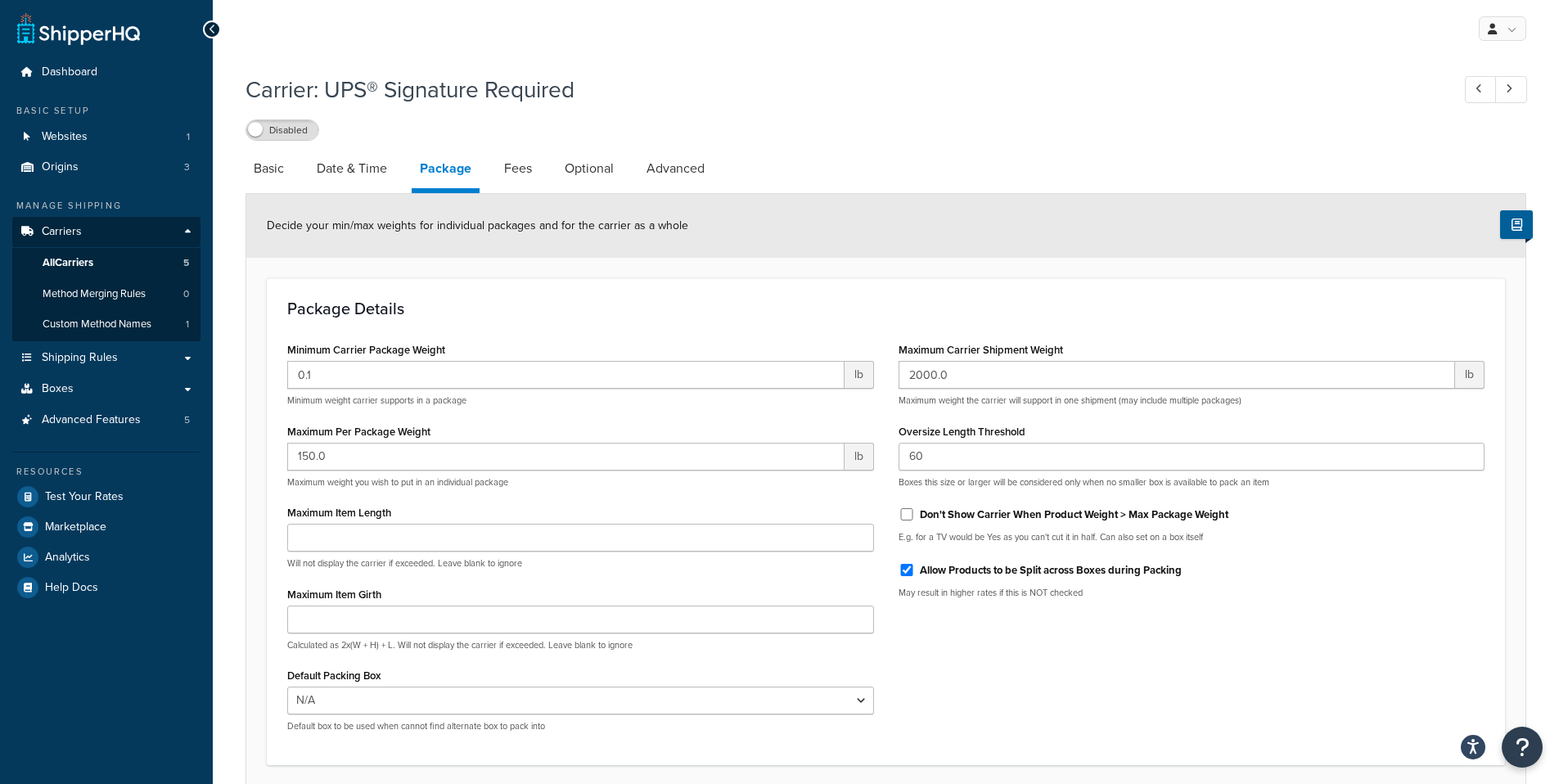
click at [544, 174] on li "Fees" at bounding box center [525, 168] width 60 height 39
click at [524, 173] on link "Fees" at bounding box center [517, 168] width 44 height 39
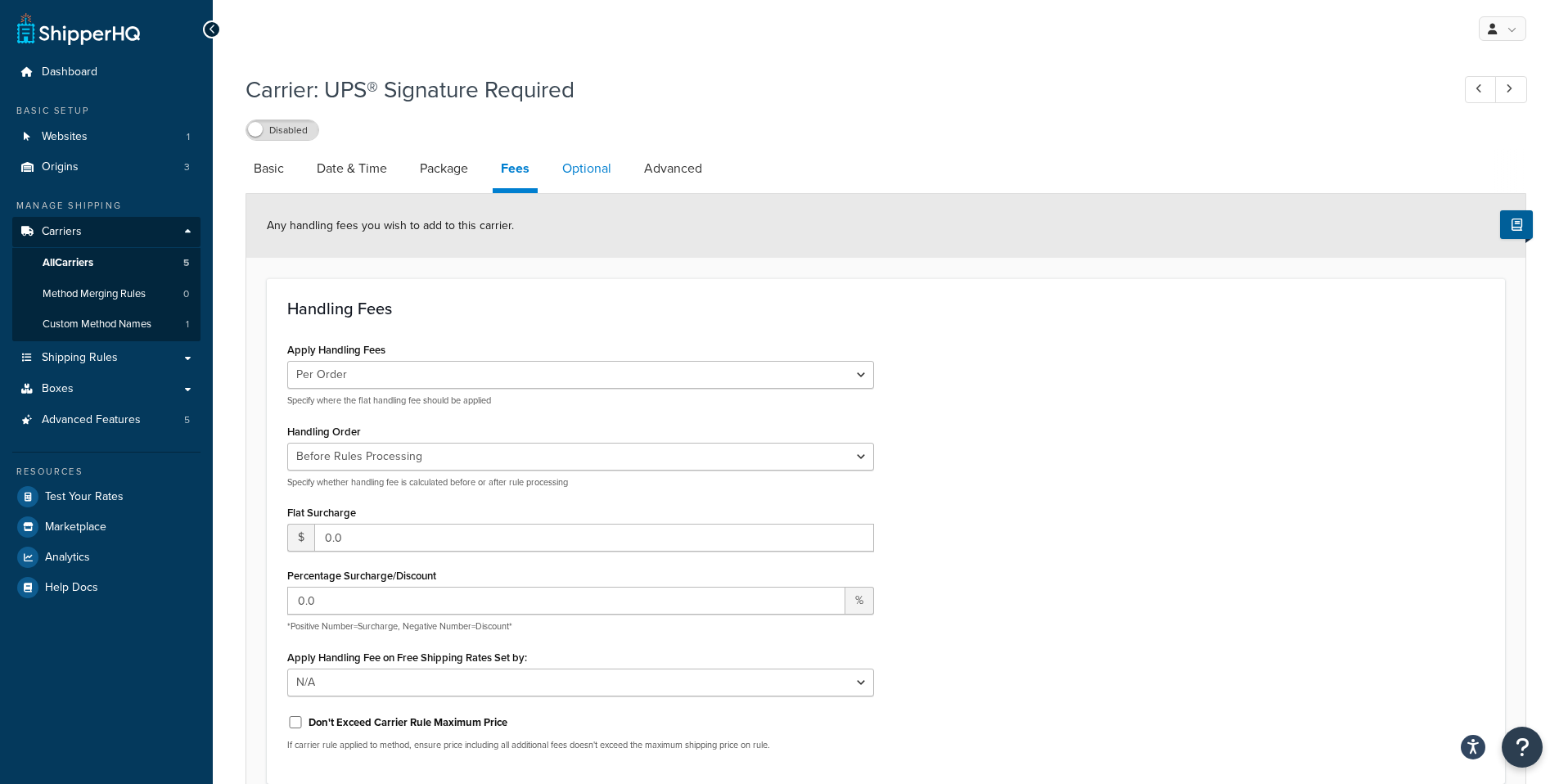
click at [593, 168] on link "Optional" at bounding box center [586, 168] width 65 height 39
select select "business"
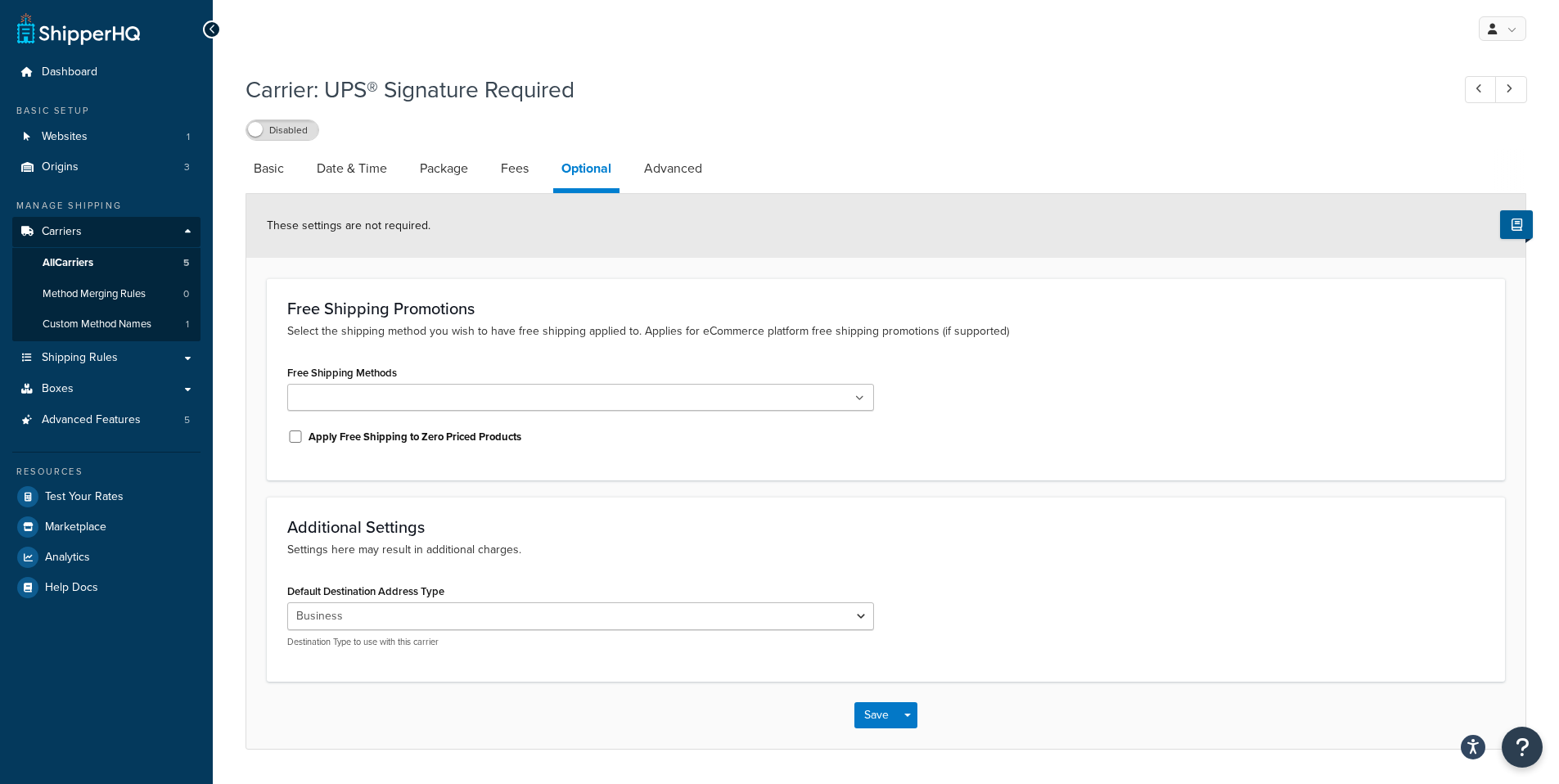
click at [563, 395] on ul at bounding box center [580, 397] width 587 height 27
click at [574, 356] on div "Free Shipping Promotions Select the shipping method you wish to have free shipp…" at bounding box center [885, 379] width 1238 height 202
click at [677, 154] on link "Advanced" at bounding box center [673, 168] width 74 height 39
select select "false"
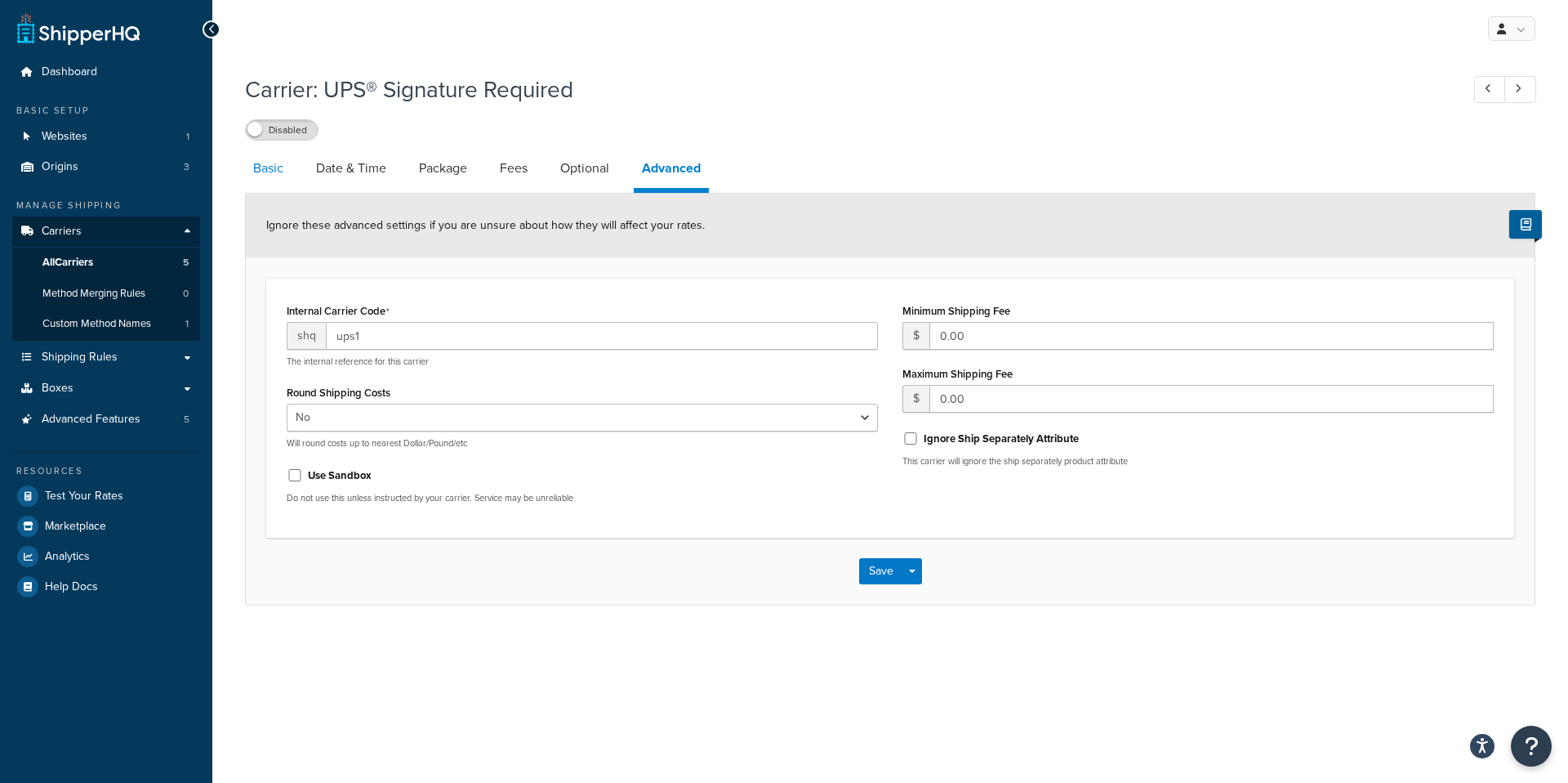
click at [266, 165] on link "Basic" at bounding box center [267, 168] width 46 height 39
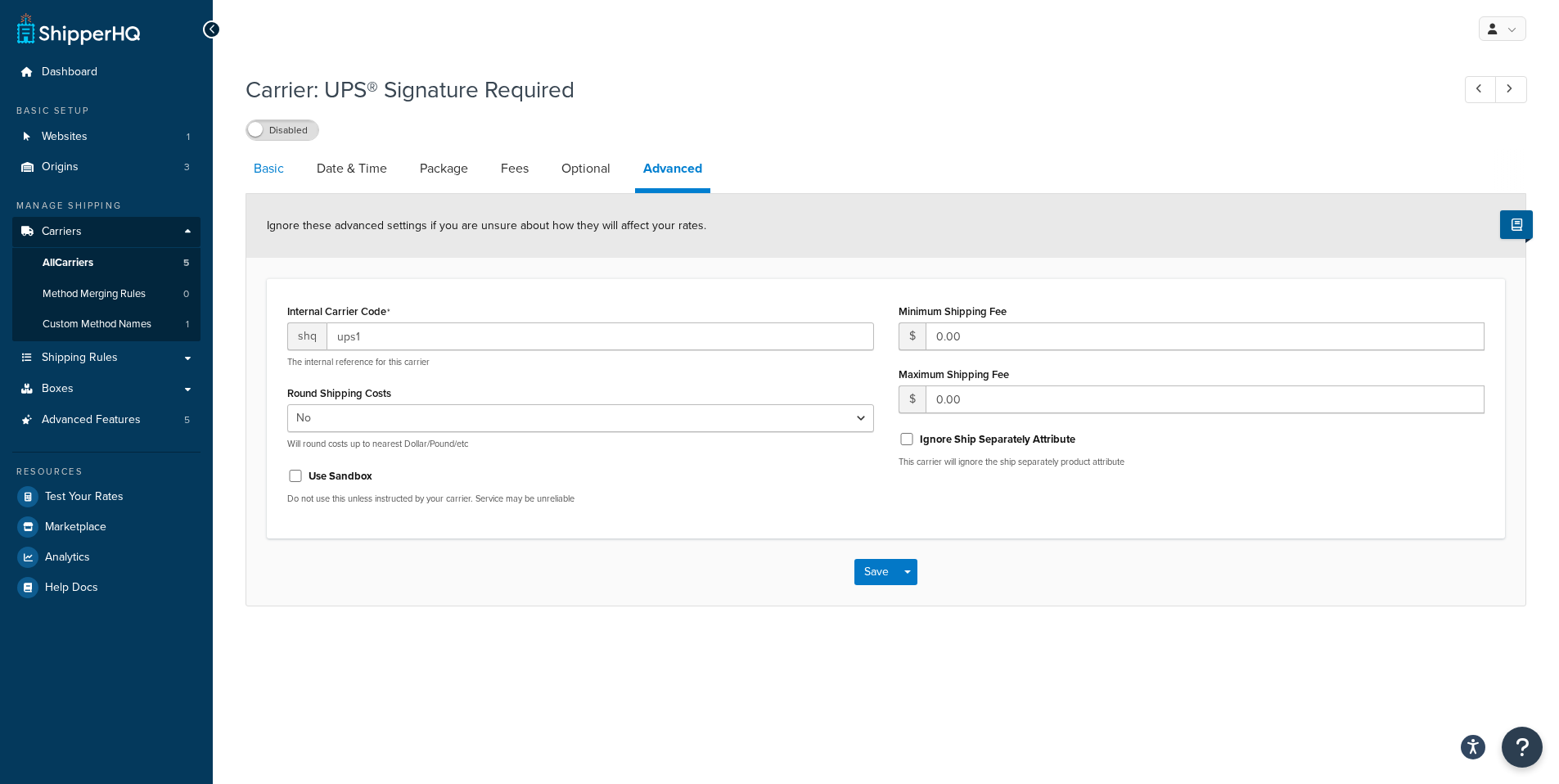
select select "ups"
select select "2"
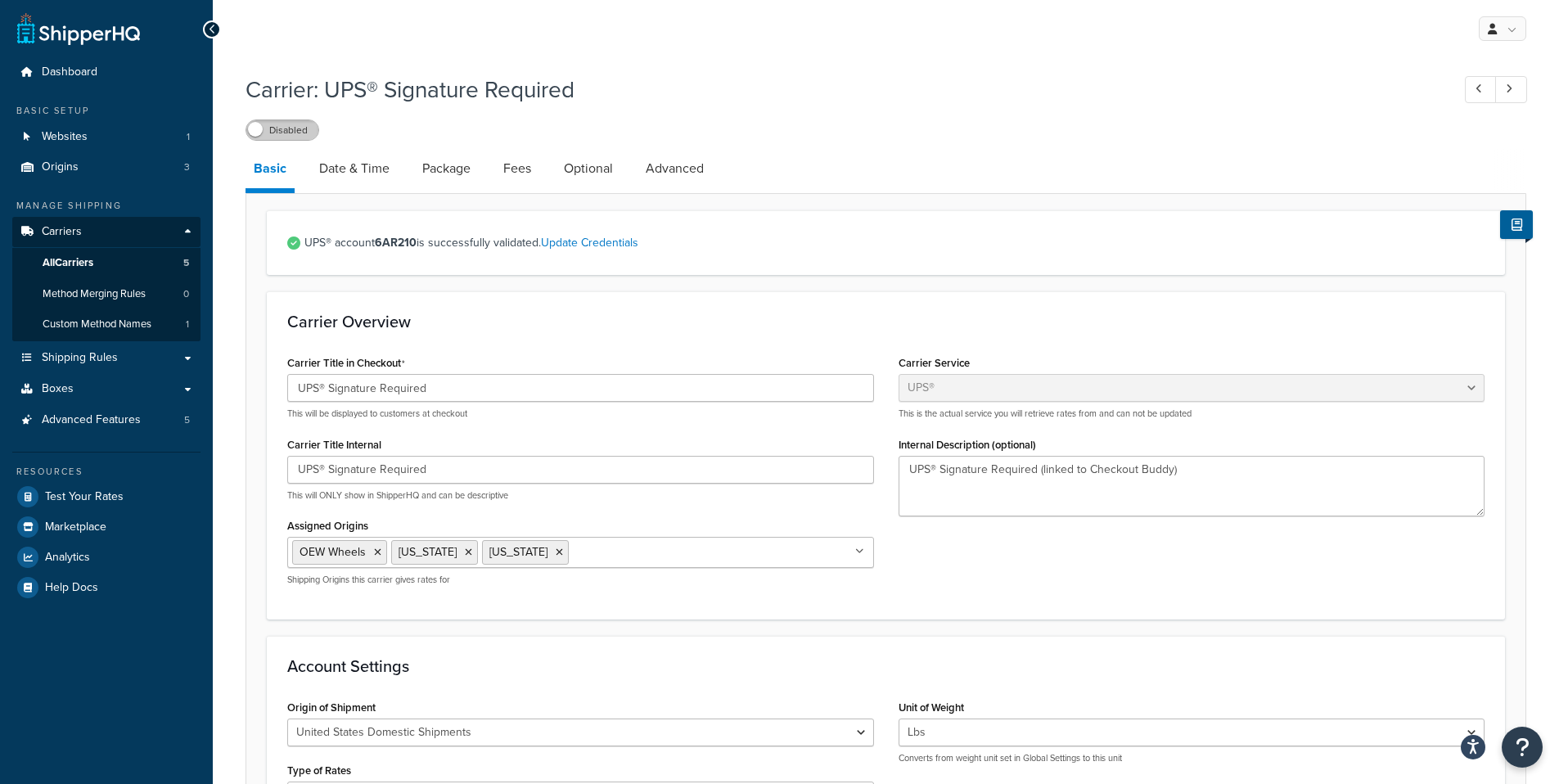
click at [272, 130] on label "Disabled" at bounding box center [282, 130] width 72 height 20
click at [300, 133] on label "Enabled" at bounding box center [282, 130] width 72 height 20
click at [300, 133] on label "Disabled" at bounding box center [282, 130] width 72 height 20
click at [300, 133] on label "Enabled" at bounding box center [282, 130] width 72 height 20
